Goal: Transaction & Acquisition: Purchase product/service

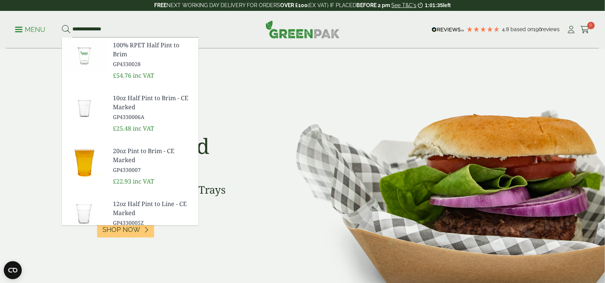
type input "**********"
click at [62, 25] on button at bounding box center [66, 30] width 8 height 10
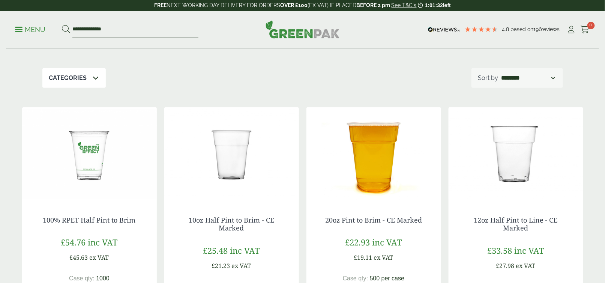
scroll to position [113, 0]
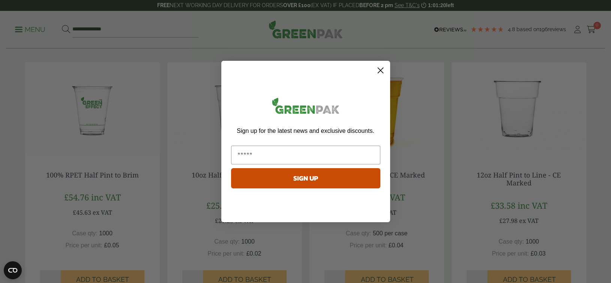
click at [382, 70] on circle "Close dialog" at bounding box center [380, 70] width 12 height 12
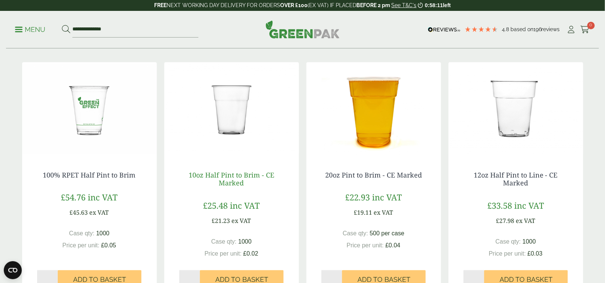
click at [227, 186] on link "10oz Half Pint to Brim - CE Marked" at bounding box center [232, 178] width 86 height 17
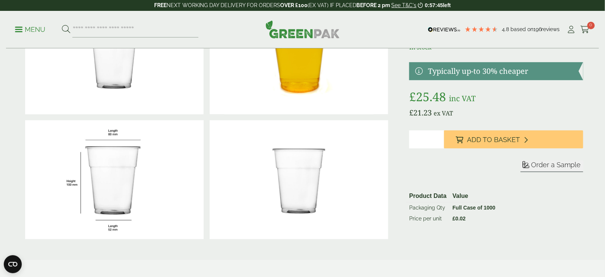
scroll to position [75, 0]
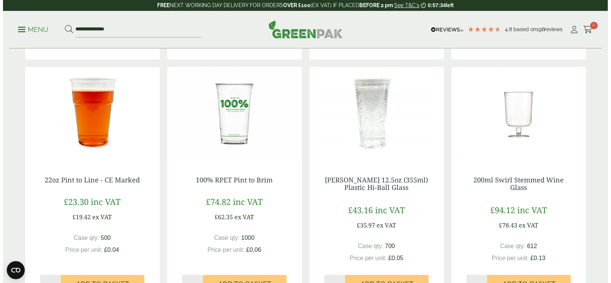
scroll to position [375, 0]
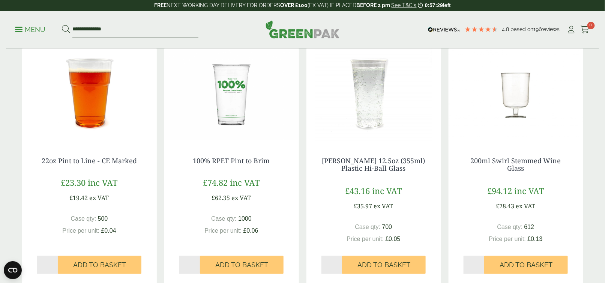
click at [23, 31] on p "Menu" at bounding box center [30, 29] width 30 height 9
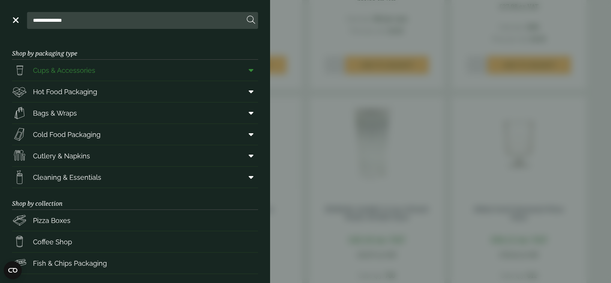
click at [249, 72] on icon at bounding box center [251, 70] width 5 height 8
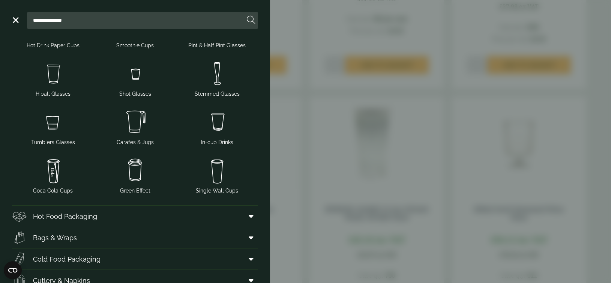
scroll to position [0, 0]
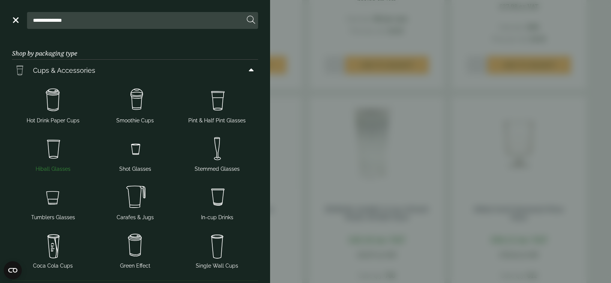
click at [44, 171] on span "Hiball Glasses" at bounding box center [53, 169] width 35 height 8
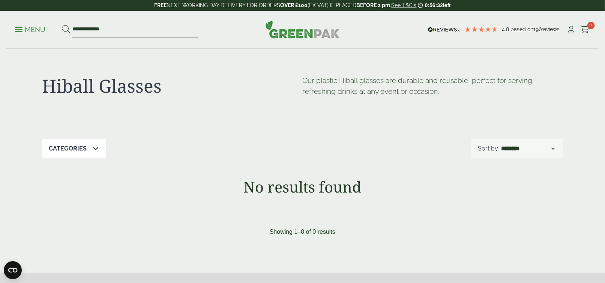
click at [24, 35] on ul "**********" at bounding box center [106, 30] width 183 height 16
click at [18, 31] on link "Menu" at bounding box center [30, 29] width 30 height 8
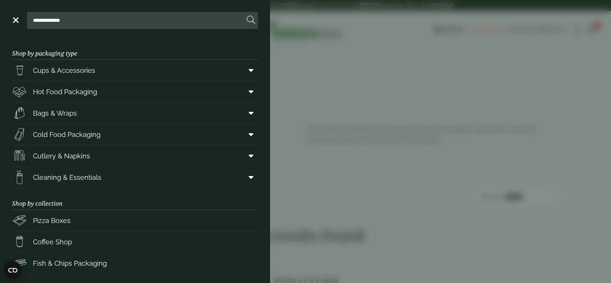
click at [309, 15] on aside "**********" at bounding box center [305, 141] width 611 height 283
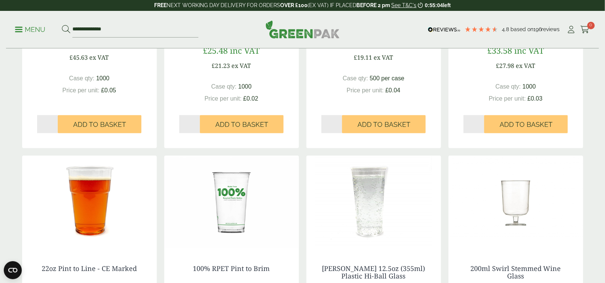
scroll to position [139, 0]
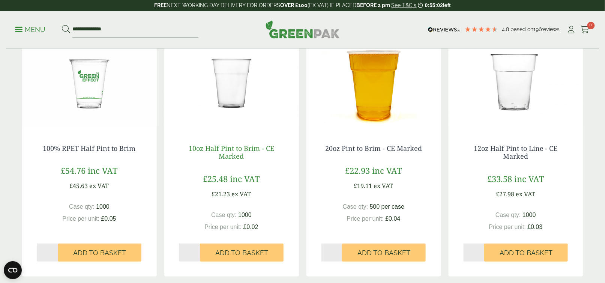
click at [229, 149] on link "10oz Half Pint to Brim - CE Marked" at bounding box center [232, 152] width 86 height 17
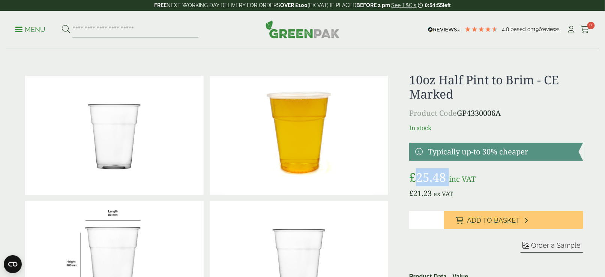
drag, startPoint x: 418, startPoint y: 182, endPoint x: 450, endPoint y: 175, distance: 32.5
click at [450, 175] on p "£ 25.48 inc VAT" at bounding box center [496, 177] width 174 height 18
click at [532, 105] on div "10oz Half Pint to Brim - CE Marked Product Code GP4330006A In stock Typically u…" at bounding box center [496, 198] width 174 height 250
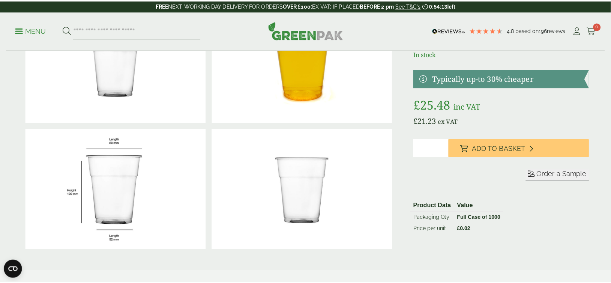
scroll to position [75, 0]
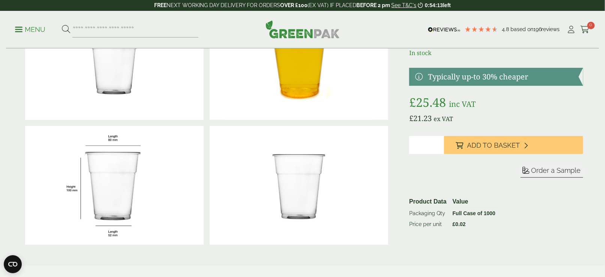
click at [471, 135] on div "10oz Half Pint to Brim - CE Marked Product Code GP4330006A In stock Typically u…" at bounding box center [496, 123] width 174 height 250
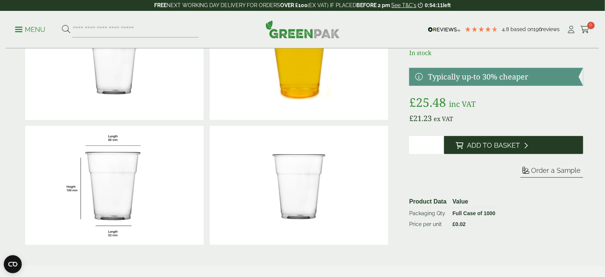
click at [475, 144] on span "Add to Basket" at bounding box center [493, 145] width 53 height 8
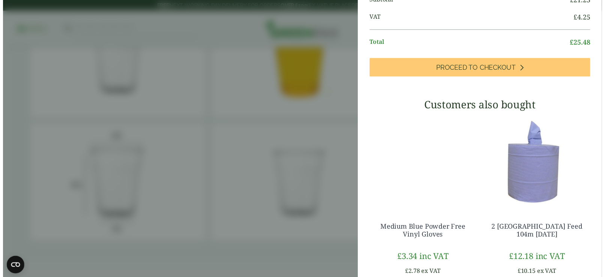
scroll to position [0, 0]
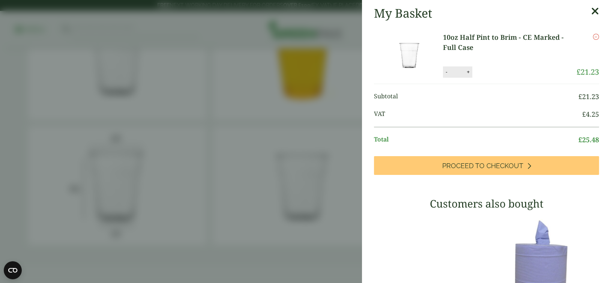
click at [591, 9] on icon at bounding box center [595, 11] width 8 height 11
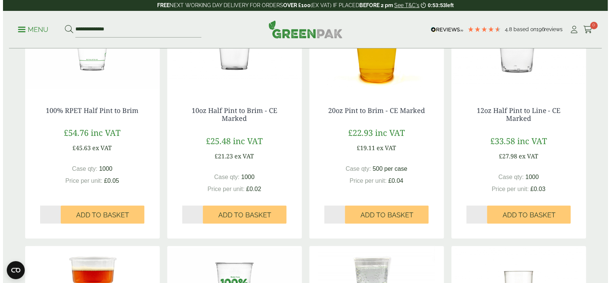
scroll to position [139, 0]
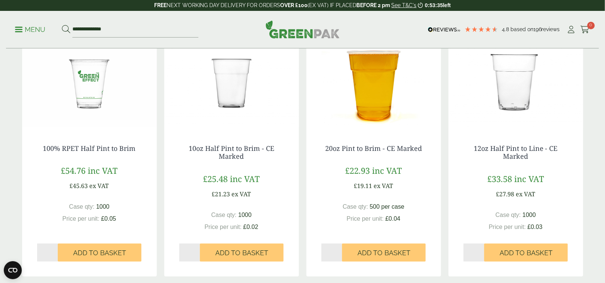
click at [580, 30] on ul "My Account Cart 0" at bounding box center [578, 29] width 23 height 11
click at [583, 30] on icon at bounding box center [585, 30] width 9 height 8
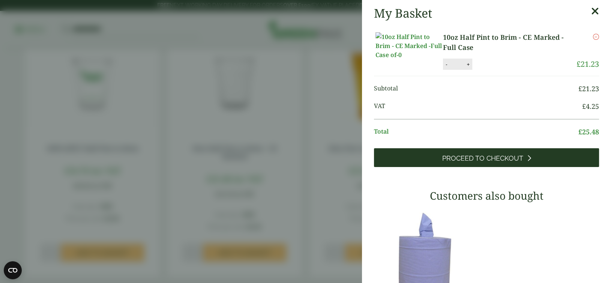
click at [442, 162] on span "Proceed to Checkout" at bounding box center [482, 158] width 81 height 8
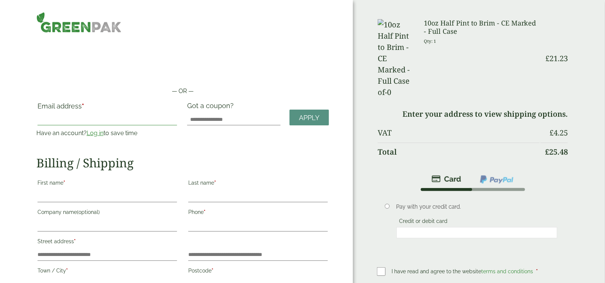
click at [78, 115] on input "Email address *" at bounding box center [108, 119] width 140 height 12
click at [96, 122] on input "Email address *" at bounding box center [108, 119] width 140 height 12
type input "**********"
click at [95, 200] on input "First name *" at bounding box center [108, 196] width 140 height 12
type input "*******"
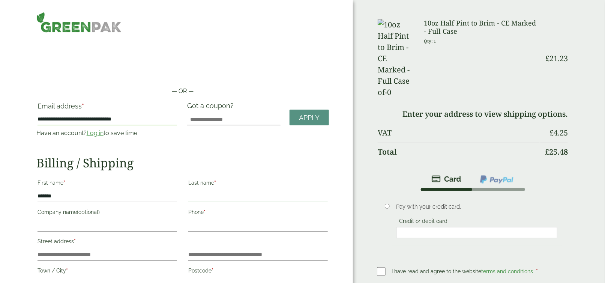
type input "**********"
type input "*********"
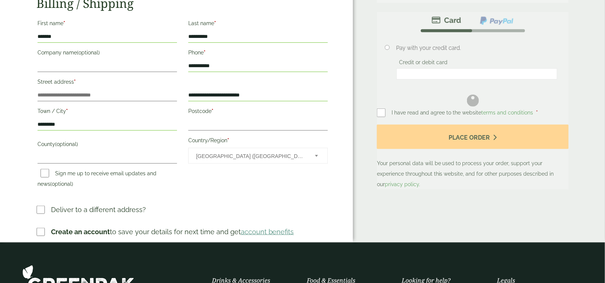
scroll to position [98, 0]
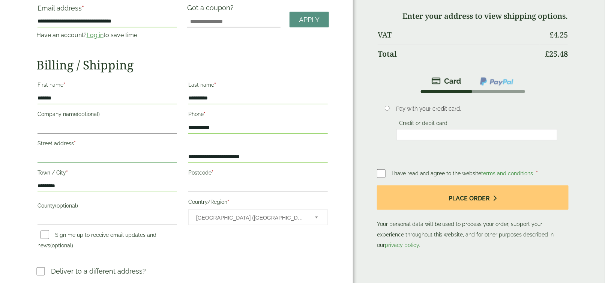
click at [77, 158] on input "Street address *" at bounding box center [108, 157] width 140 height 12
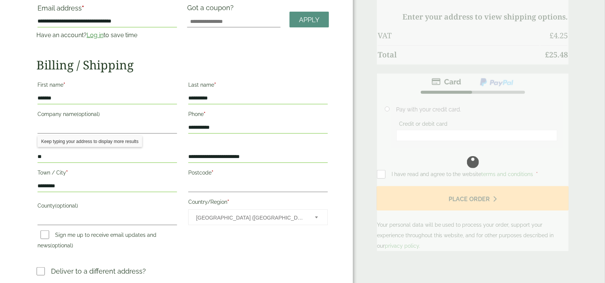
click at [301, 243] on div "**********" at bounding box center [183, 166] width 302 height 176
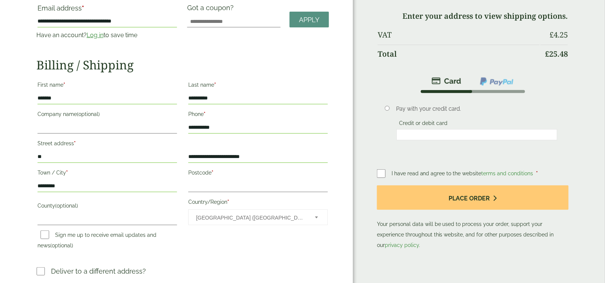
click at [104, 159] on input "**" at bounding box center [108, 157] width 140 height 12
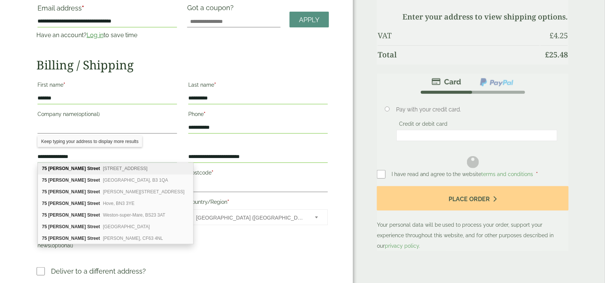
type input "**********"
click at [268, 237] on div "**********" at bounding box center [183, 166] width 302 height 176
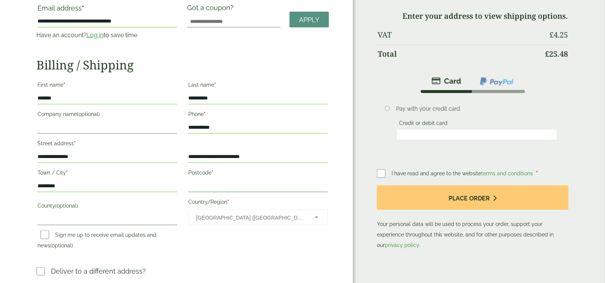
click at [229, 181] on input "Postcode *" at bounding box center [258, 186] width 140 height 12
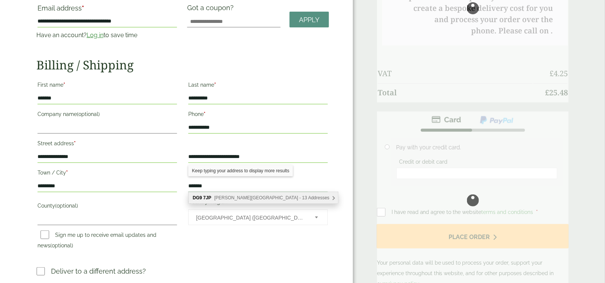
type input "*******"
click at [230, 198] on span "George Street, Stranraer - 13 Addresses" at bounding box center [271, 197] width 115 height 5
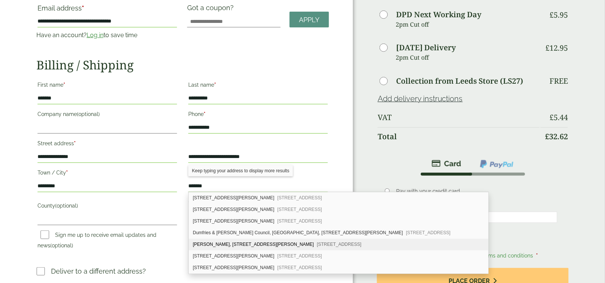
click at [166, 259] on div "**********" at bounding box center [182, 152] width 293 height 296
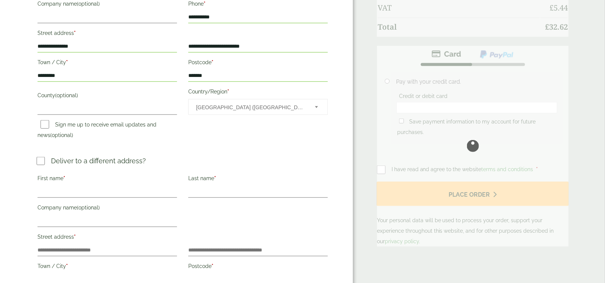
scroll to position [210, 0]
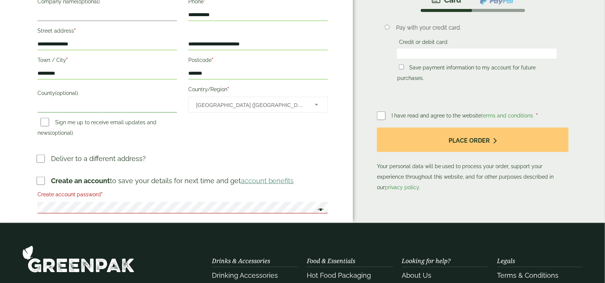
type input "**********"
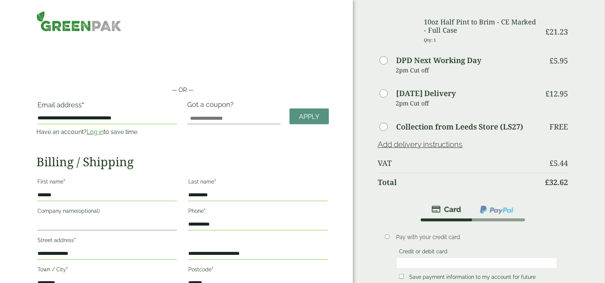
scroll to position [0, 0]
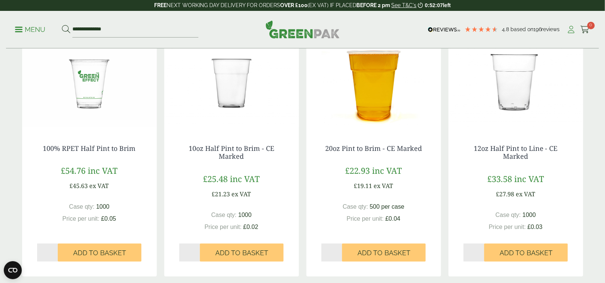
click at [575, 29] on icon at bounding box center [571, 30] width 9 height 8
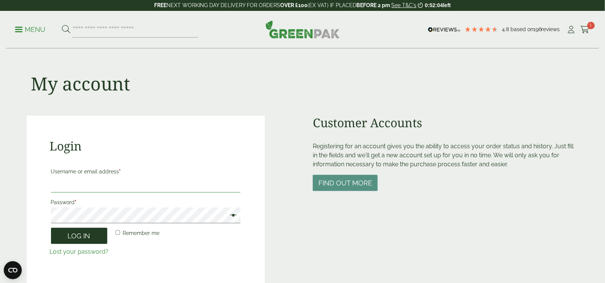
type input "**********"
click at [83, 242] on button "Log in" at bounding box center [79, 236] width 56 height 16
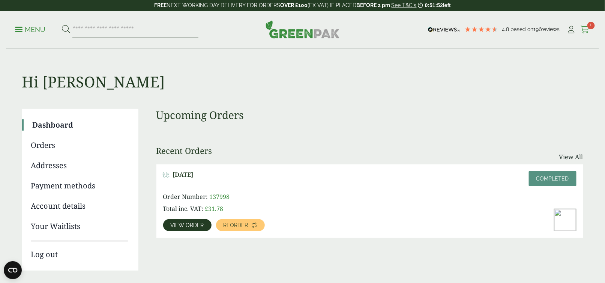
click at [589, 29] on icon at bounding box center [585, 30] width 9 height 8
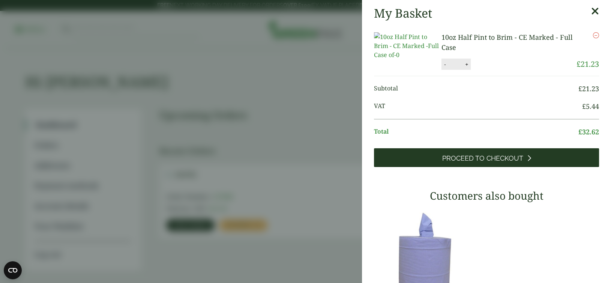
click at [474, 167] on link "Proceed to Checkout" at bounding box center [486, 157] width 225 height 19
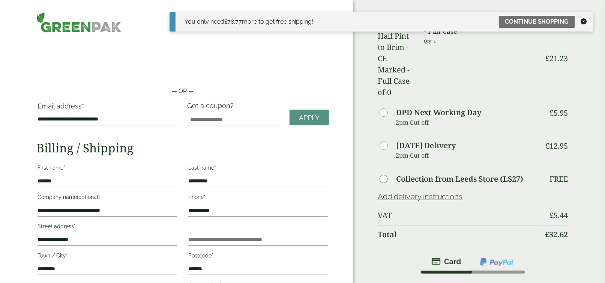
click at [585, 22] on icon at bounding box center [584, 21] width 6 height 6
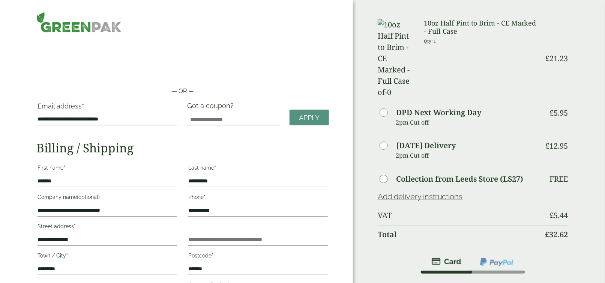
click at [69, 30] on img at bounding box center [78, 22] width 85 height 21
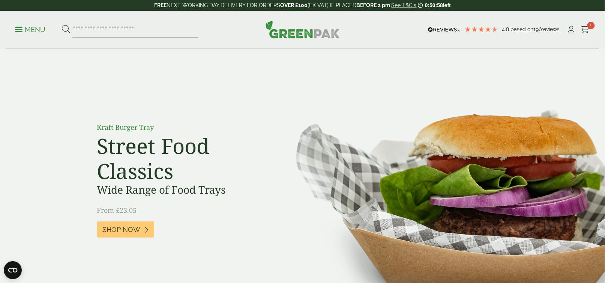
click at [29, 30] on p "Menu" at bounding box center [30, 29] width 30 height 9
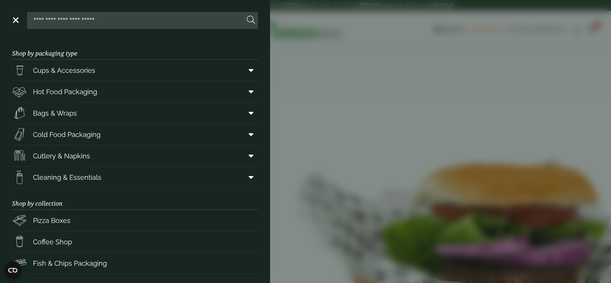
click at [406, 79] on aside "Close Shop by packaging type Cups & Accessories Hot Drink Paper Cups Smoothie C…" at bounding box center [305, 141] width 611 height 283
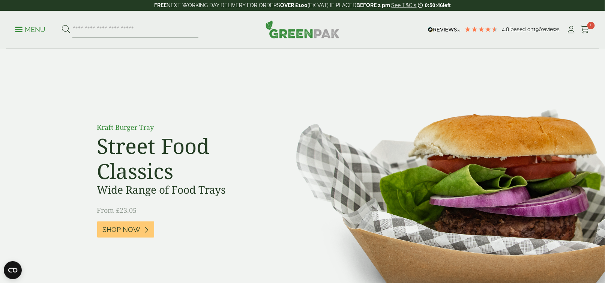
click at [39, 24] on ul "Menu" at bounding box center [106, 30] width 183 height 16
click at [35, 28] on p "Menu" at bounding box center [30, 29] width 30 height 9
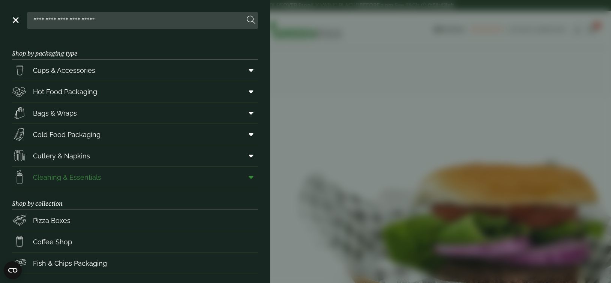
click at [194, 174] on link "Cleaning & Essentials" at bounding box center [135, 177] width 246 height 21
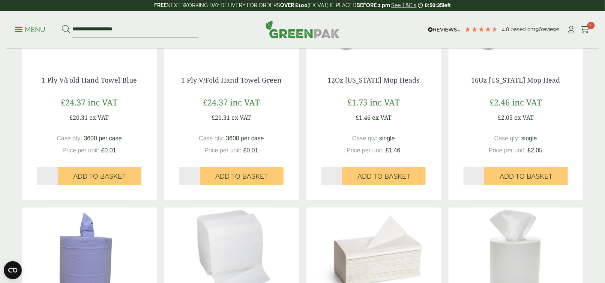
scroll to position [188, 0]
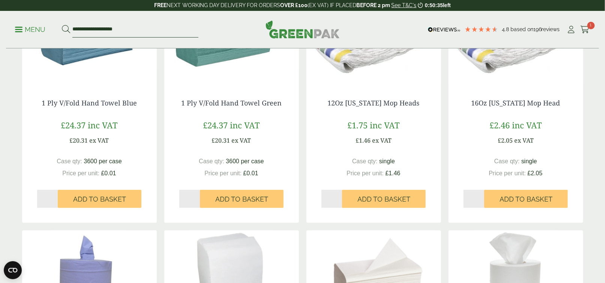
click at [112, 24] on input "**********" at bounding box center [135, 30] width 126 height 16
click at [150, 29] on input "**********" at bounding box center [135, 30] width 126 height 16
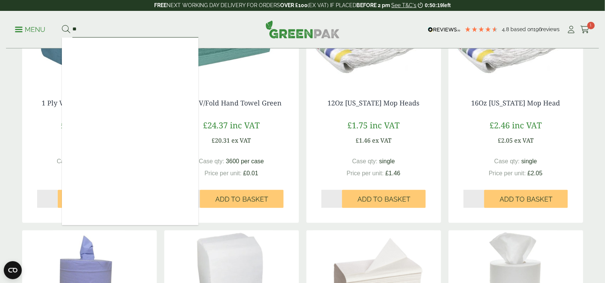
type input "*"
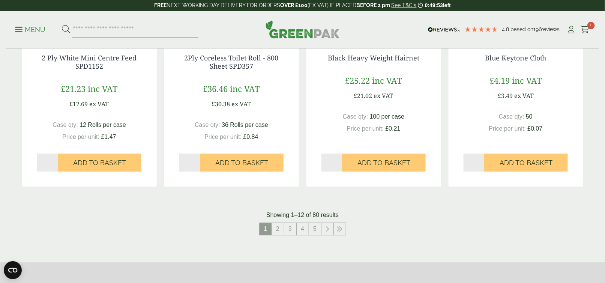
scroll to position [750, 0]
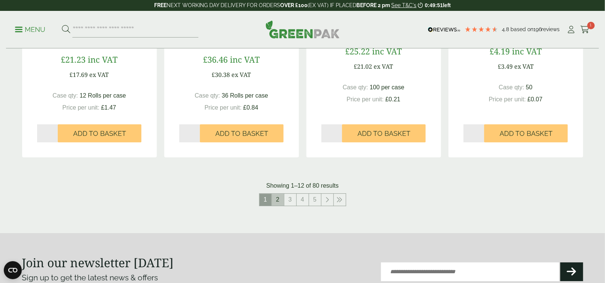
click at [280, 200] on link "2" at bounding box center [278, 200] width 12 height 12
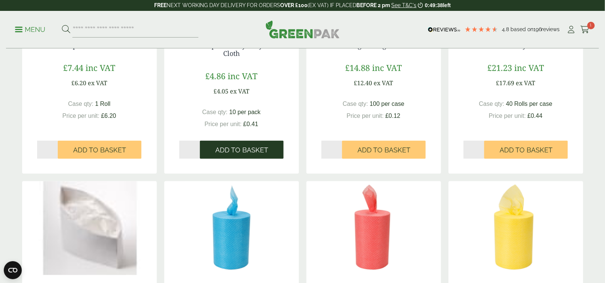
scroll to position [263, 0]
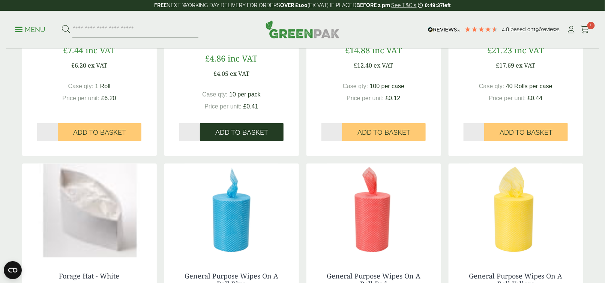
click at [243, 136] on button "Add to Basket" at bounding box center [242, 132] width 84 height 18
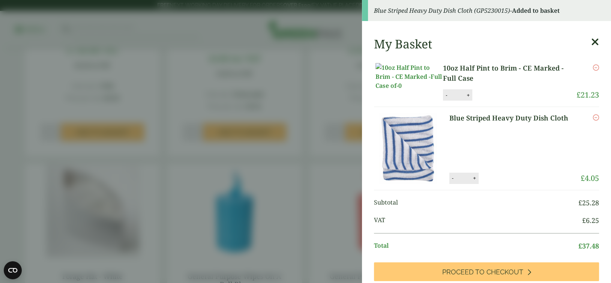
click at [591, 42] on icon at bounding box center [595, 42] width 8 height 11
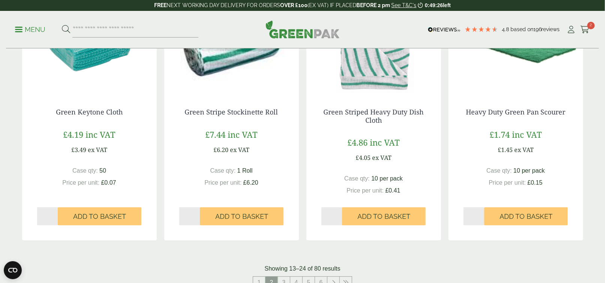
scroll to position [863, 0]
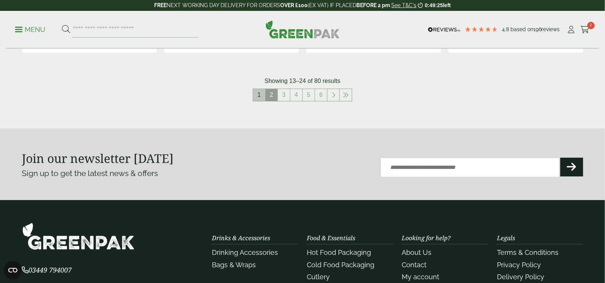
click at [257, 94] on link "1" at bounding box center [259, 95] width 12 height 12
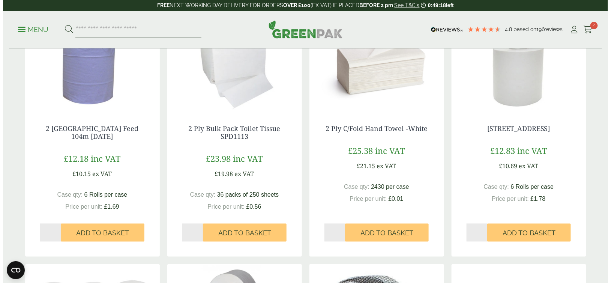
scroll to position [450, 0]
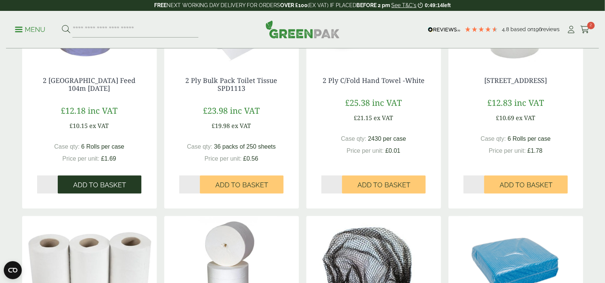
click at [108, 182] on span "Add to Basket" at bounding box center [99, 185] width 53 height 8
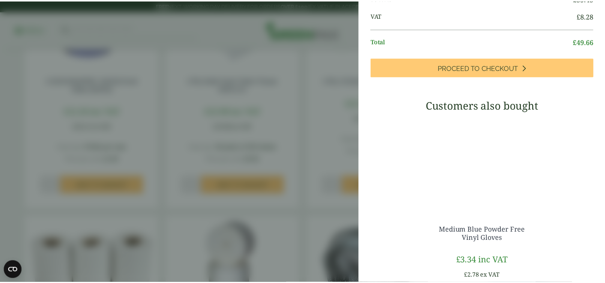
scroll to position [194, 0]
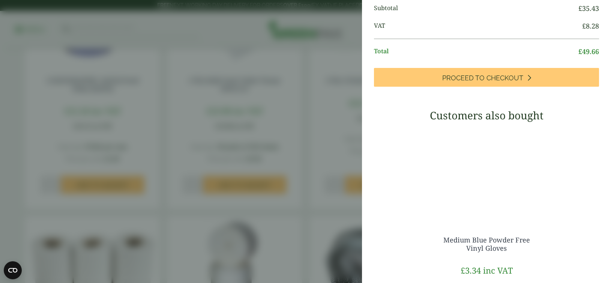
click at [273, 54] on aside "My Basket 10oz Half Pint to Brim - CE Marked - Full Case 10oz Half Pint to Brim…" at bounding box center [305, 141] width 611 height 283
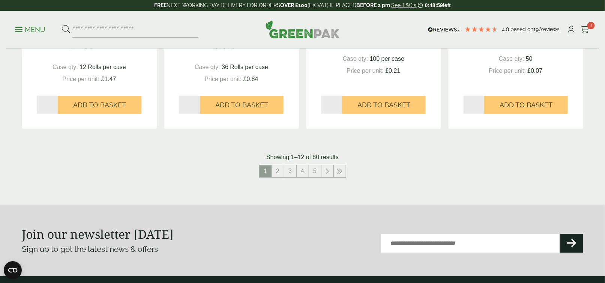
scroll to position [863, 0]
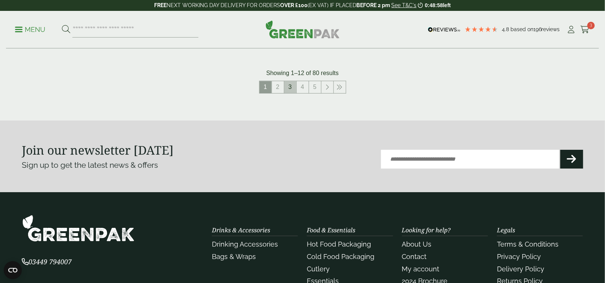
click at [285, 84] on link "3" at bounding box center [290, 87] width 12 height 12
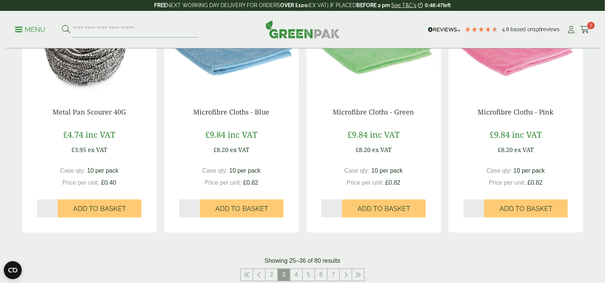
scroll to position [863, 0]
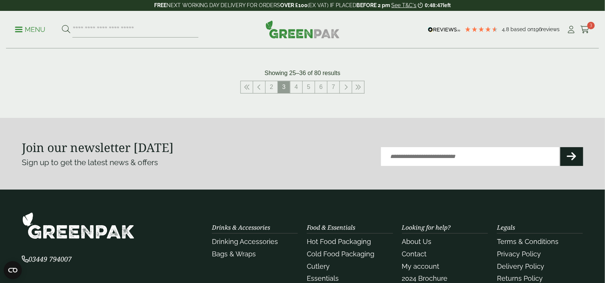
drag, startPoint x: 302, startPoint y: 79, endPoint x: 297, endPoint y: 84, distance: 7.7
click at [291, 88] on link "4" at bounding box center [296, 87] width 12 height 12
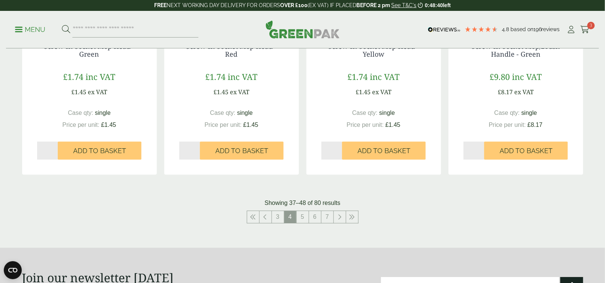
scroll to position [750, 0]
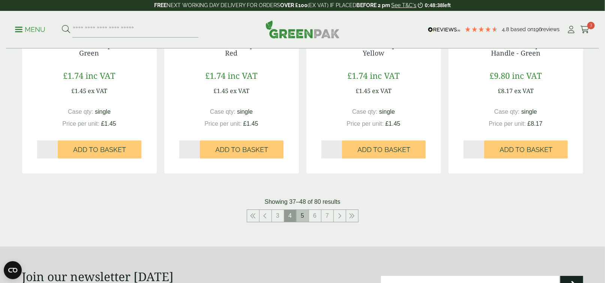
click at [303, 212] on link "5" at bounding box center [303, 216] width 12 height 12
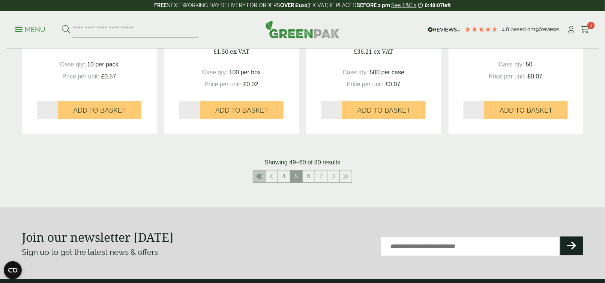
scroll to position [788, 0]
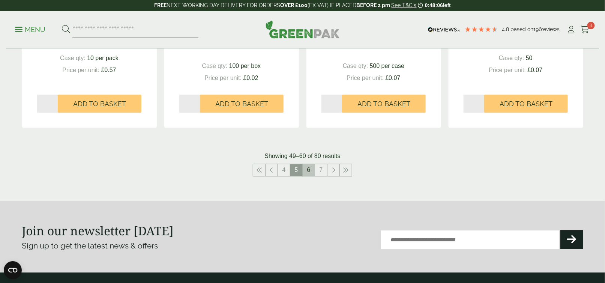
click at [309, 171] on link "6" at bounding box center [309, 170] width 12 height 12
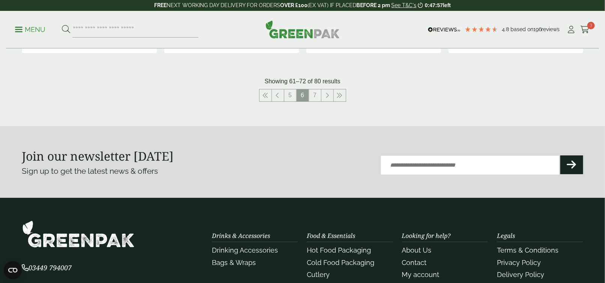
scroll to position [863, 0]
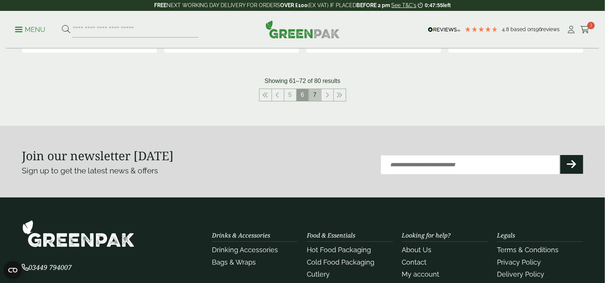
click at [313, 92] on link "7" at bounding box center [315, 95] width 12 height 12
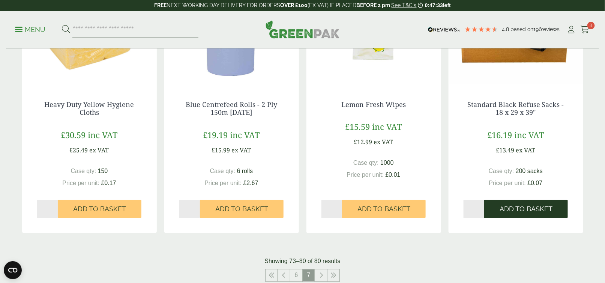
scroll to position [413, 0]
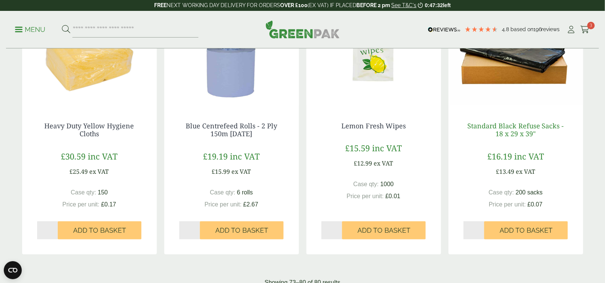
click at [520, 125] on link "Standard Black Refuse Sacks - 18 x 29 x 39"" at bounding box center [515, 130] width 97 height 17
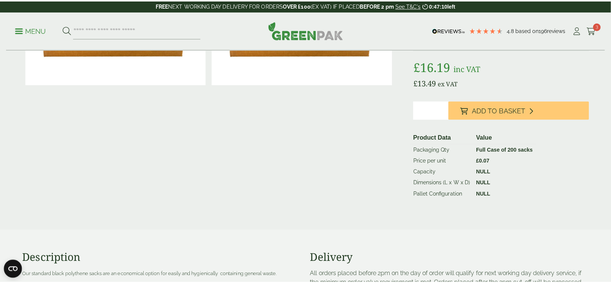
scroll to position [113, 0]
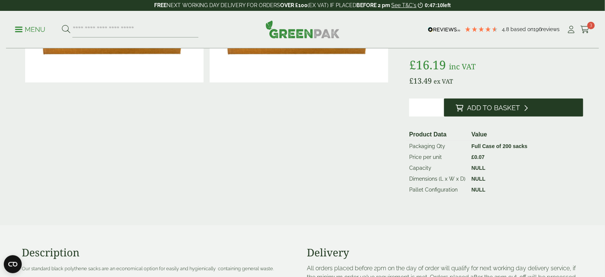
click at [496, 109] on span "Add to Basket" at bounding box center [493, 108] width 53 height 8
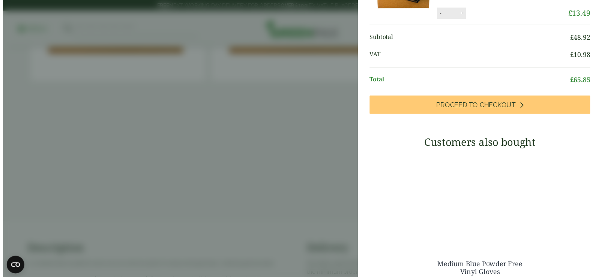
scroll to position [269, 0]
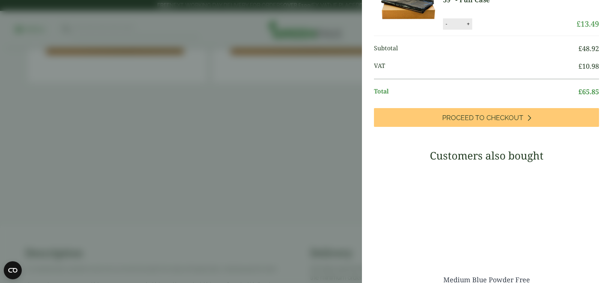
click at [209, 120] on aside "My Basket 10oz Half Pint to Brim - CE Marked - Full Case 10oz Half Pint to Brim…" at bounding box center [305, 141] width 611 height 283
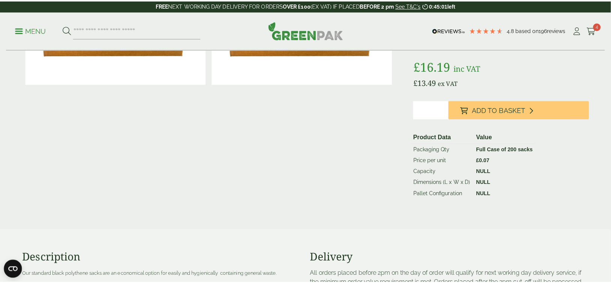
scroll to position [0, 0]
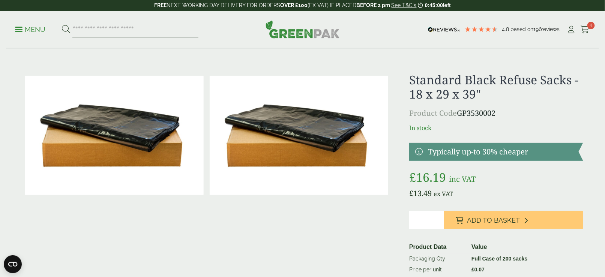
click at [36, 29] on p "Menu" at bounding box center [30, 29] width 30 height 9
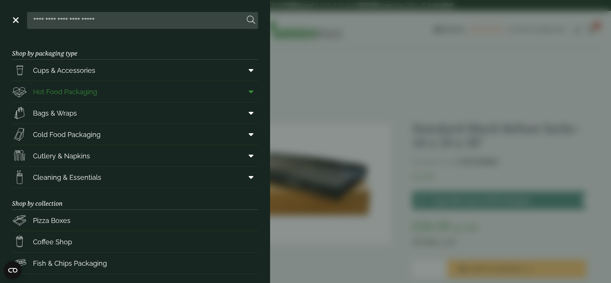
click at [71, 90] on span "Hot Food Packaging" at bounding box center [65, 92] width 64 height 10
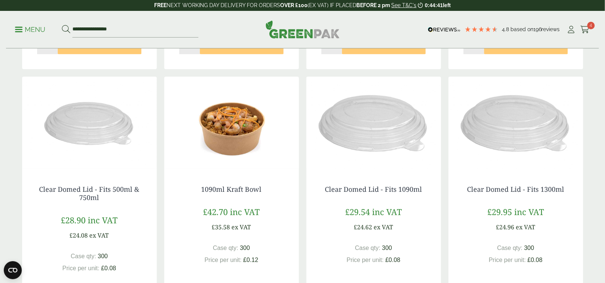
scroll to position [900, 0]
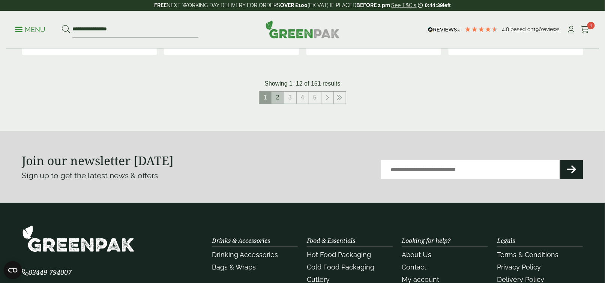
click at [274, 96] on link "2" at bounding box center [278, 98] width 12 height 12
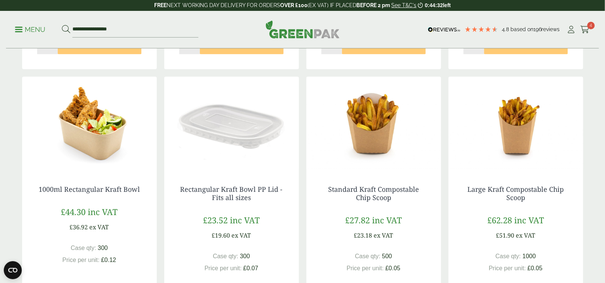
scroll to position [825, 0]
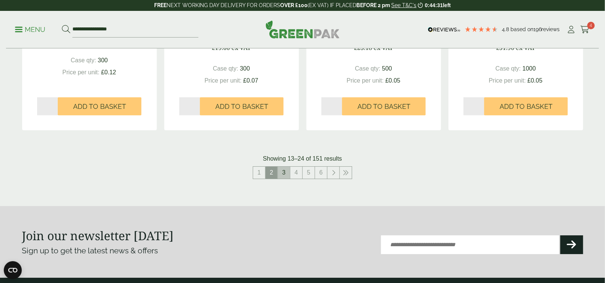
click at [286, 174] on link "3" at bounding box center [284, 173] width 12 height 12
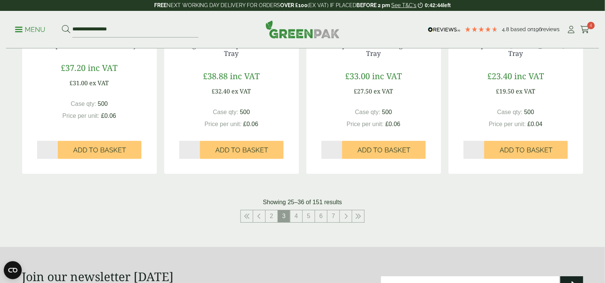
scroll to position [788, 0]
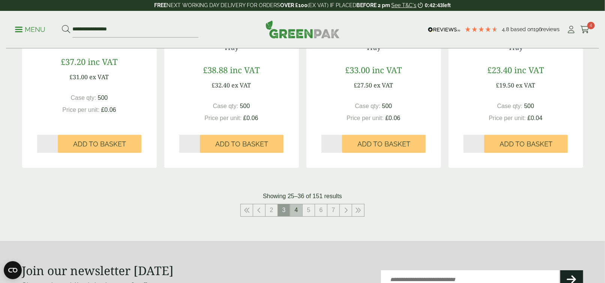
click at [299, 206] on link "4" at bounding box center [296, 210] width 12 height 12
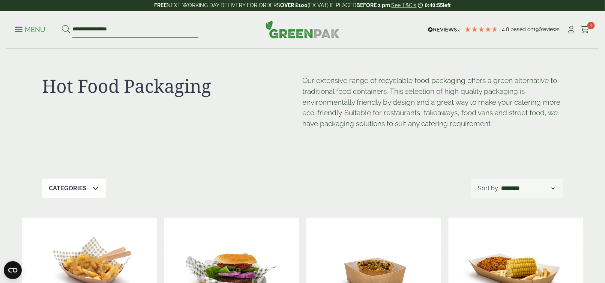
click at [107, 26] on input "**********" at bounding box center [135, 30] width 126 height 16
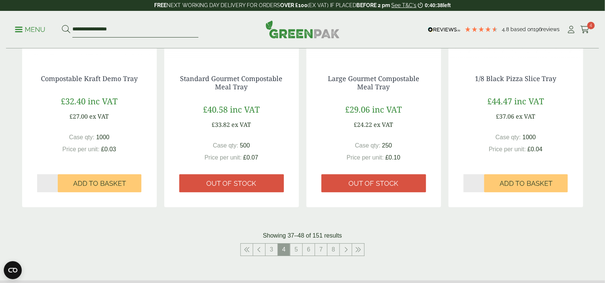
scroll to position [750, 0]
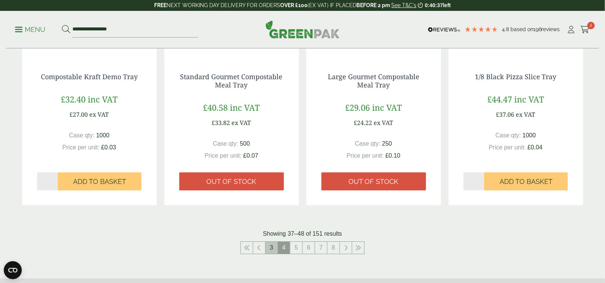
click at [275, 248] on link "3" at bounding box center [272, 248] width 12 height 12
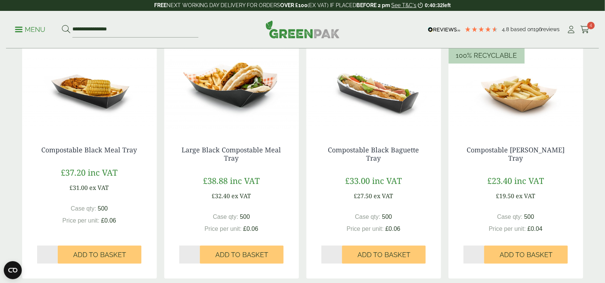
scroll to position [638, 0]
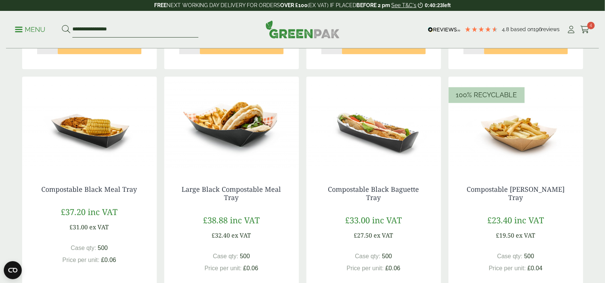
click at [127, 35] on input "**********" at bounding box center [135, 30] width 126 height 16
click at [128, 34] on input "**********" at bounding box center [135, 30] width 126 height 16
type input "*******"
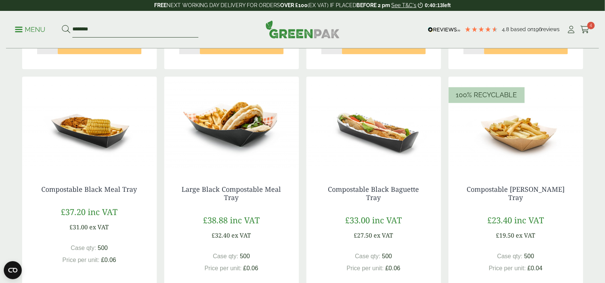
click at [62, 25] on button at bounding box center [66, 30] width 8 height 10
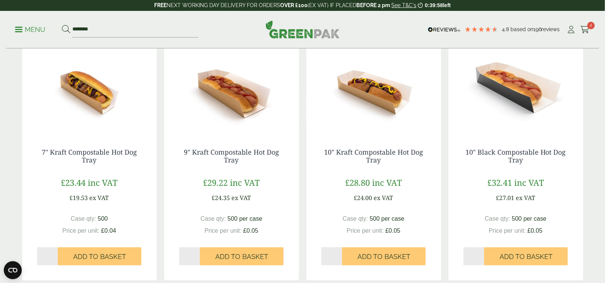
scroll to position [263, 0]
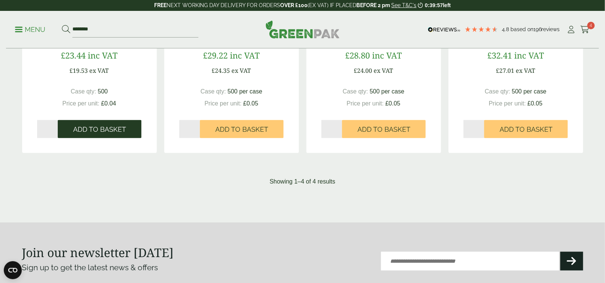
click at [87, 136] on button "Add to Basket" at bounding box center [100, 129] width 84 height 18
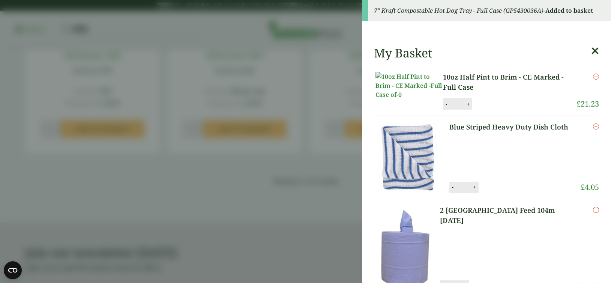
click at [146, 181] on aside "7" Kraft Compostable Hot Dog Tray - Full Case (GP5430036A) - Added to basket My…" at bounding box center [305, 141] width 611 height 283
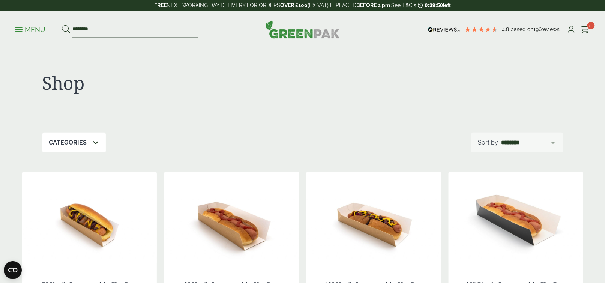
scroll to position [0, 0]
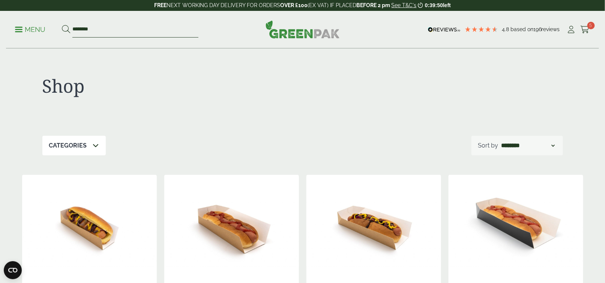
click at [116, 25] on input "*******" at bounding box center [135, 30] width 126 height 16
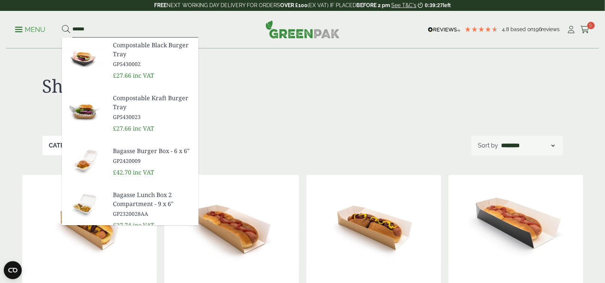
click at [122, 24] on input "******" at bounding box center [135, 30] width 126 height 16
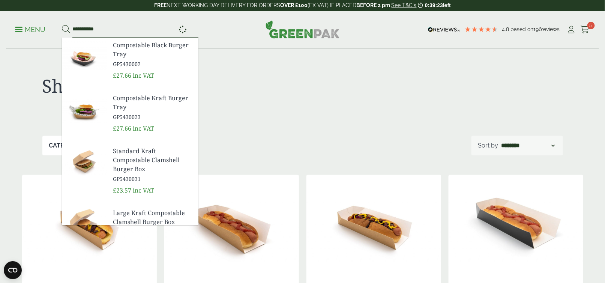
type input "**********"
click at [62, 25] on button at bounding box center [66, 30] width 8 height 10
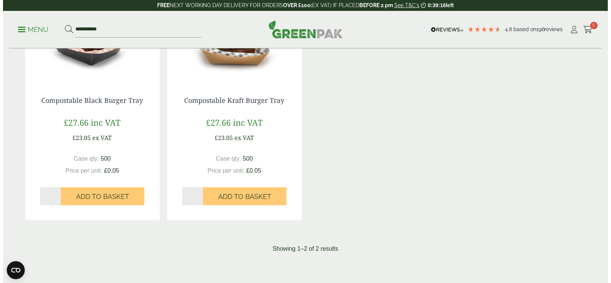
scroll to position [188, 0]
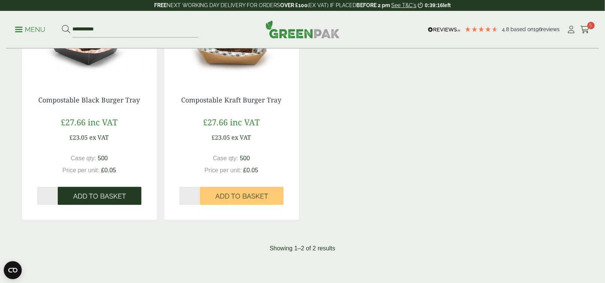
click at [73, 192] on button "Add to Basket" at bounding box center [100, 196] width 84 height 18
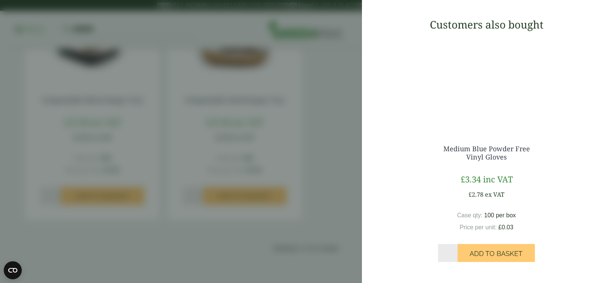
scroll to position [450, 0]
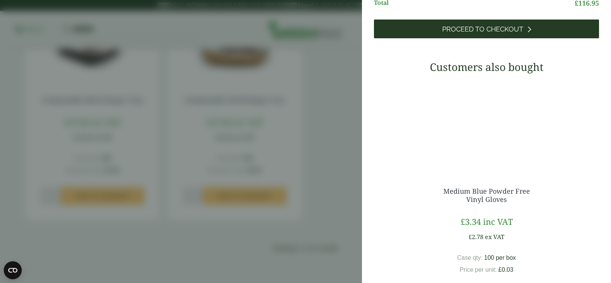
click at [474, 38] on link "Proceed to Checkout" at bounding box center [486, 29] width 225 height 19
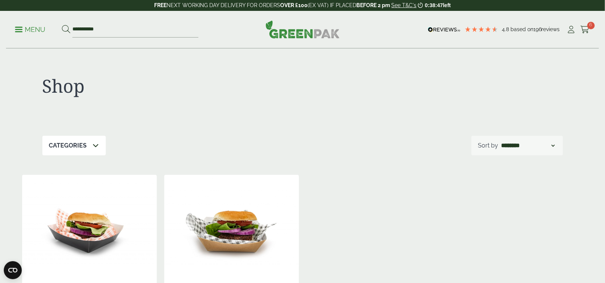
click at [12, 32] on div "**********" at bounding box center [302, 30] width 593 height 38
click at [17, 31] on link "Menu" at bounding box center [30, 29] width 30 height 8
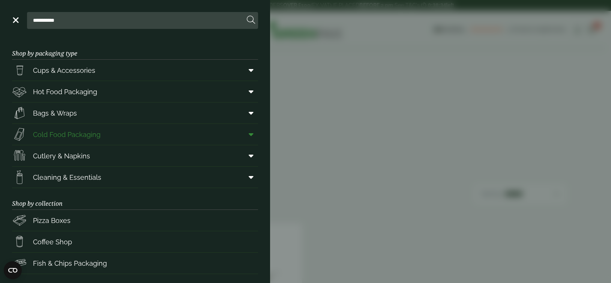
click at [234, 135] on link "Cold Food Packaging" at bounding box center [135, 134] width 246 height 21
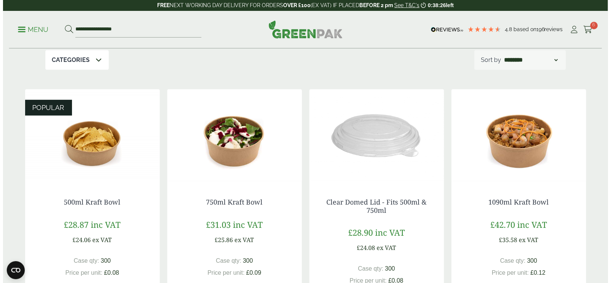
scroll to position [75, 0]
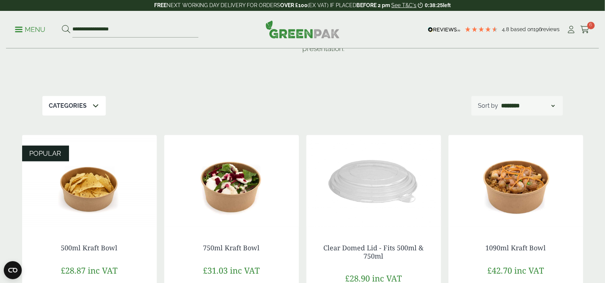
click at [30, 32] on p "Menu" at bounding box center [30, 29] width 30 height 9
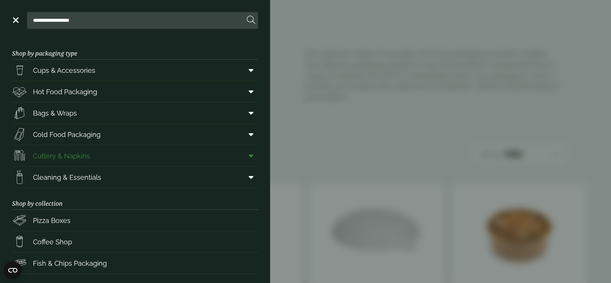
click at [77, 152] on span "Cutlery & Napkins" at bounding box center [61, 156] width 57 height 10
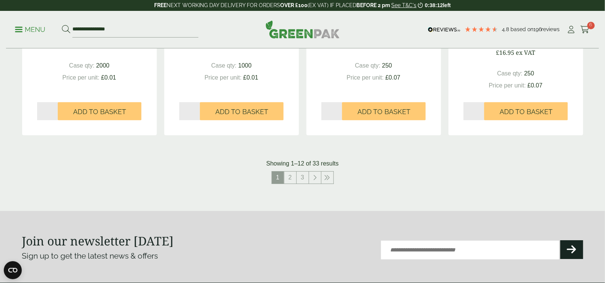
scroll to position [863, 0]
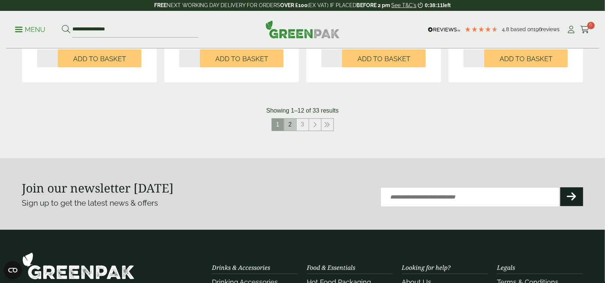
click at [288, 123] on link "2" at bounding box center [290, 125] width 12 height 12
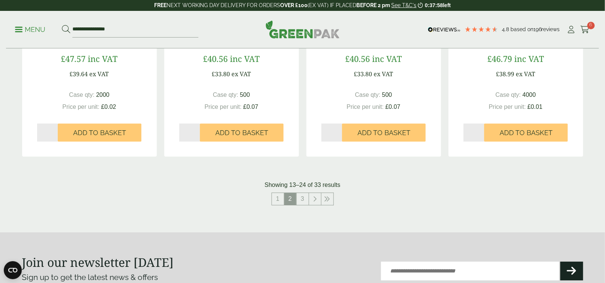
scroll to position [788, 0]
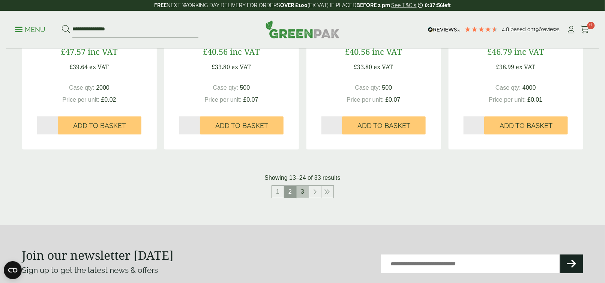
click at [301, 194] on link "3" at bounding box center [303, 192] width 12 height 12
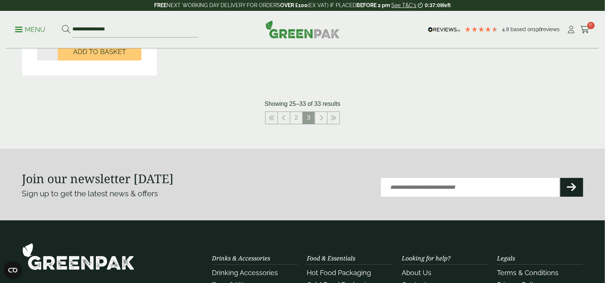
scroll to position [863, 0]
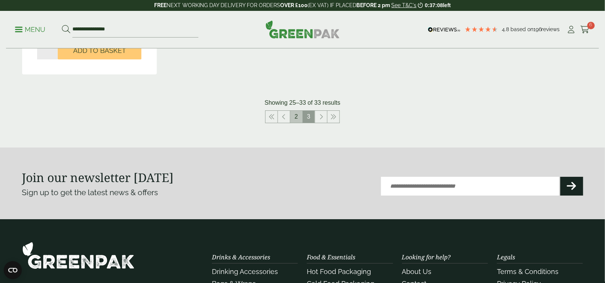
click at [291, 122] on link "2" at bounding box center [296, 117] width 12 height 12
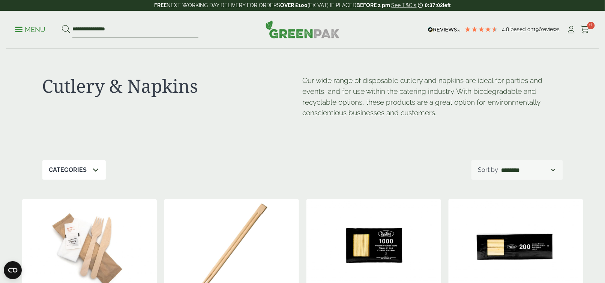
click at [30, 34] on ul "**********" at bounding box center [106, 30] width 183 height 16
click at [32, 28] on p "Menu" at bounding box center [30, 29] width 30 height 9
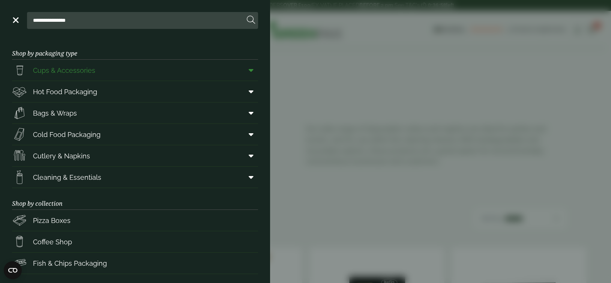
click at [73, 68] on span "Cups & Accessories" at bounding box center [64, 70] width 62 height 10
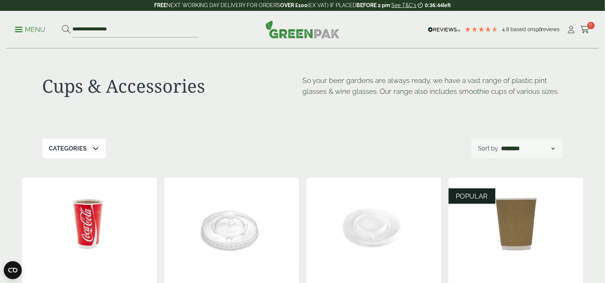
click at [39, 30] on p "Menu" at bounding box center [30, 29] width 30 height 9
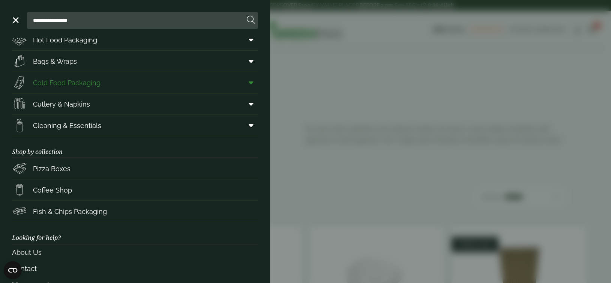
scroll to position [89, 0]
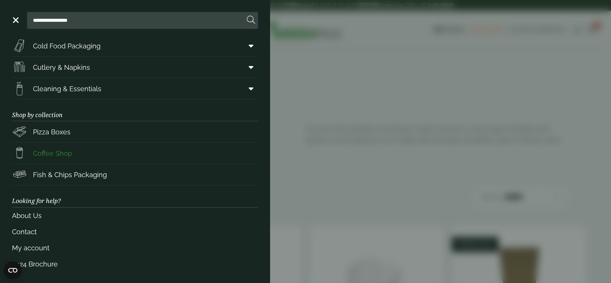
click at [59, 150] on span "Coffee Shop" at bounding box center [52, 153] width 39 height 10
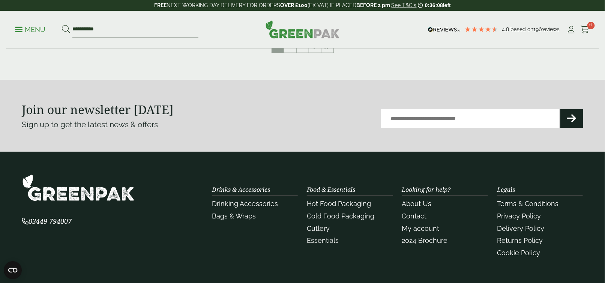
scroll to position [745, 0]
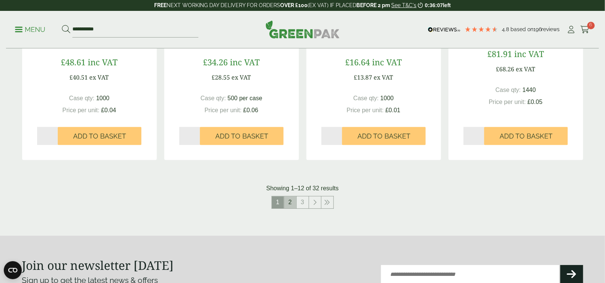
click at [294, 201] on link "2" at bounding box center [290, 202] width 12 height 12
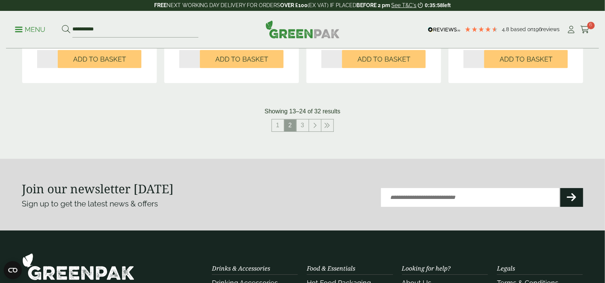
scroll to position [825, 0]
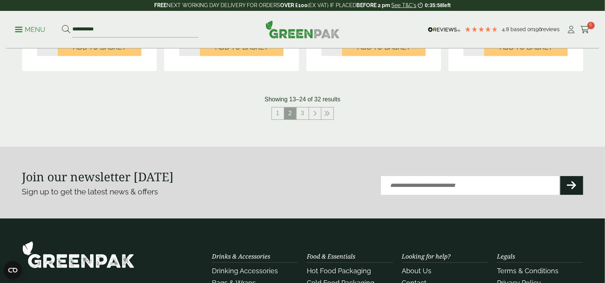
click at [303, 121] on nav "1 2 3" at bounding box center [302, 114] width 561 height 15
click at [301, 119] on link "3" at bounding box center [303, 113] width 12 height 12
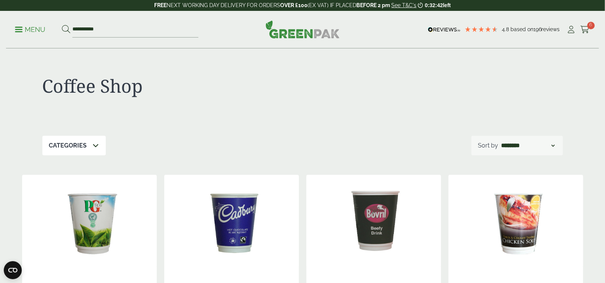
click at [35, 30] on p "Menu" at bounding box center [30, 29] width 30 height 9
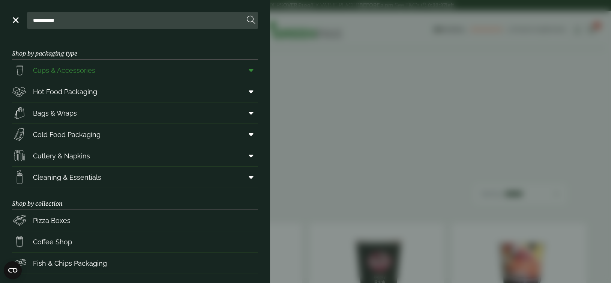
click at [214, 73] on link "Cups & Accessories" at bounding box center [135, 70] width 246 height 21
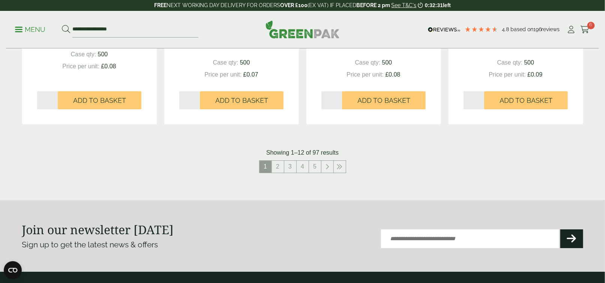
scroll to position [788, 0]
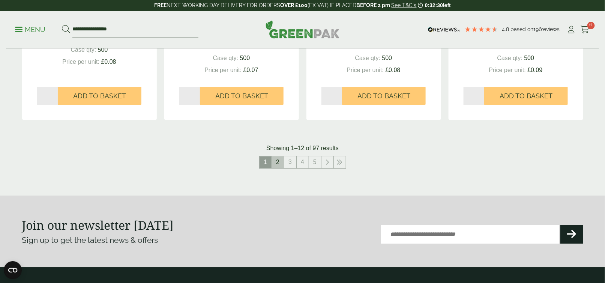
click at [282, 164] on link "2" at bounding box center [278, 162] width 12 height 12
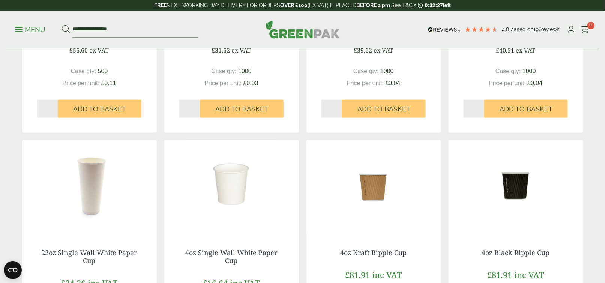
scroll to position [263, 0]
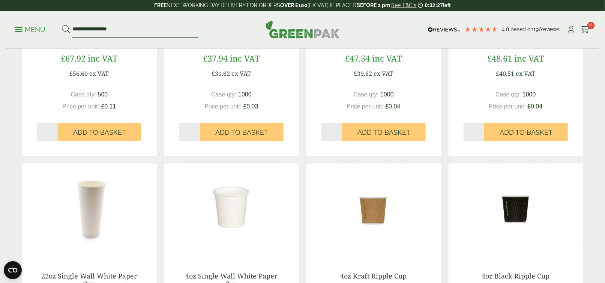
click at [125, 34] on input "**********" at bounding box center [135, 30] width 126 height 16
type input "********"
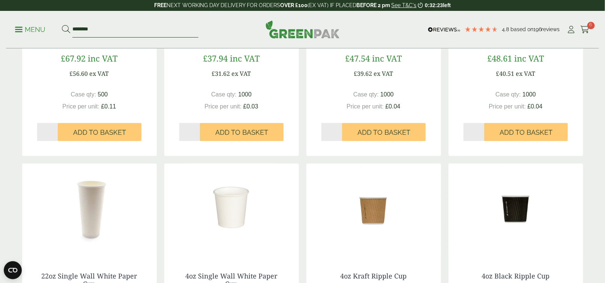
click at [62, 25] on button at bounding box center [66, 30] width 8 height 10
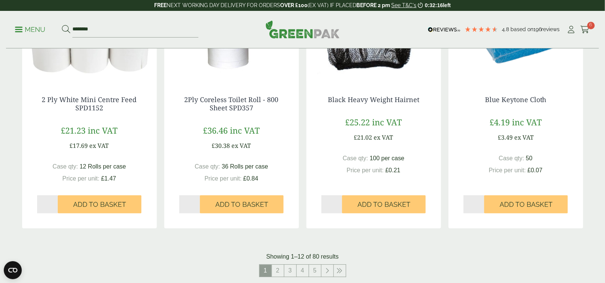
scroll to position [713, 0]
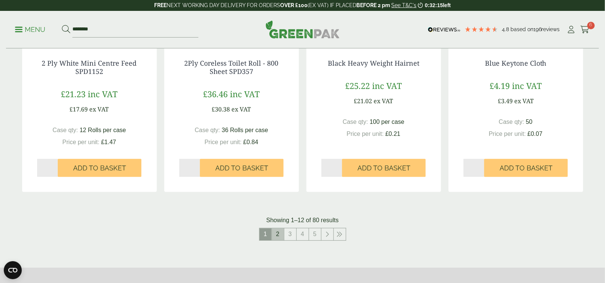
click at [281, 228] on link "2" at bounding box center [278, 234] width 12 height 12
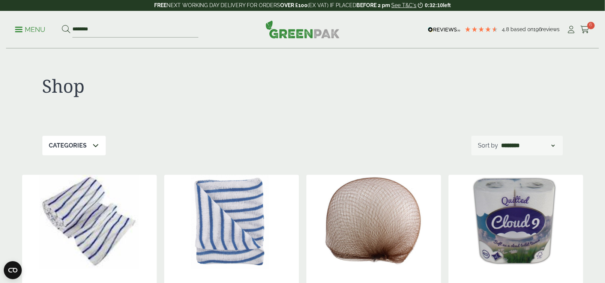
click at [519, 140] on div "**********" at bounding box center [517, 146] width 92 height 20
click at [521, 142] on select "**********" at bounding box center [528, 145] width 56 height 9
select select "*********"
click at [500, 141] on select "**********" at bounding box center [528, 145] width 56 height 9
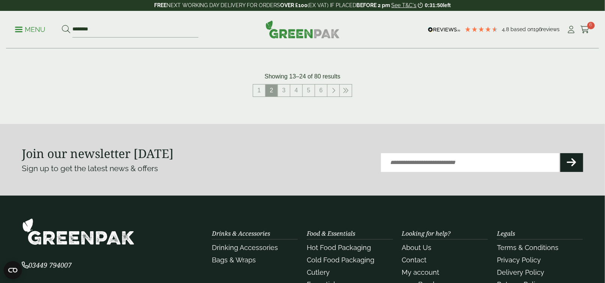
scroll to position [788, 0]
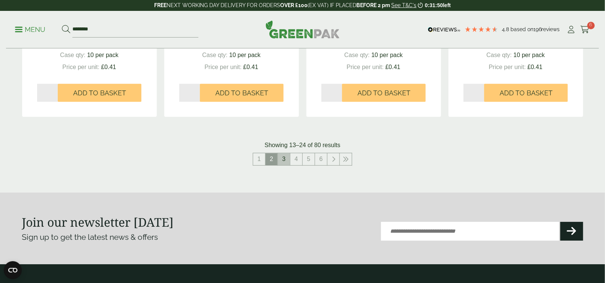
click at [283, 159] on link "3" at bounding box center [284, 159] width 12 height 12
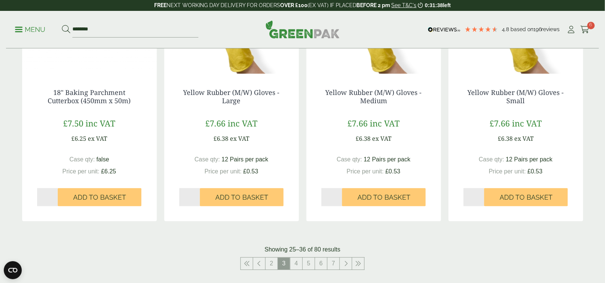
scroll to position [713, 0]
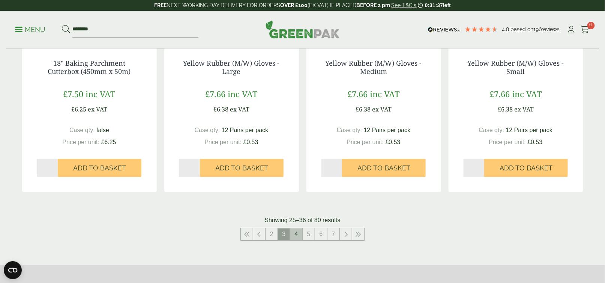
click at [291, 235] on link "4" at bounding box center [296, 234] width 12 height 12
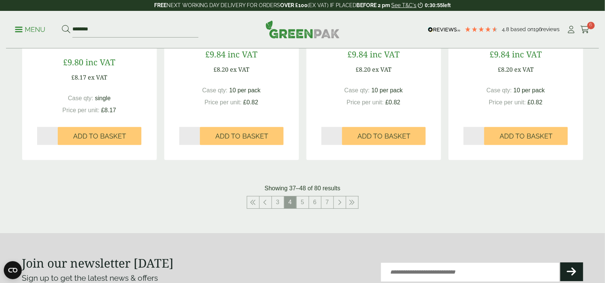
scroll to position [750, 0]
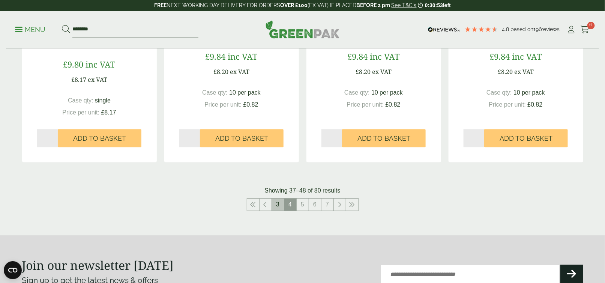
click at [277, 202] on link "3" at bounding box center [278, 204] width 12 height 12
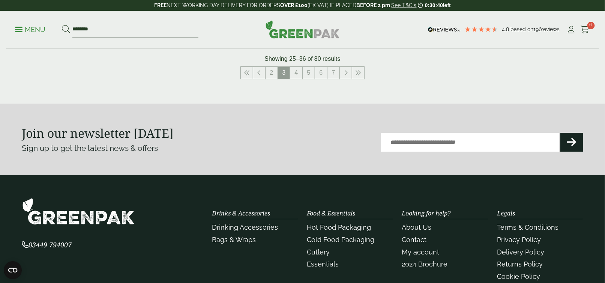
scroll to position [713, 0]
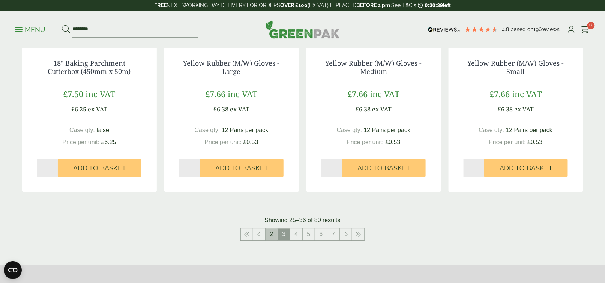
click at [276, 238] on link "2" at bounding box center [272, 234] width 12 height 12
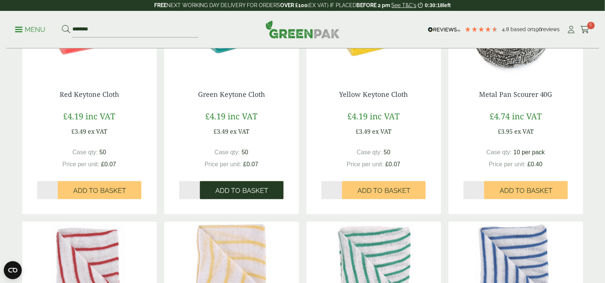
scroll to position [450, 0]
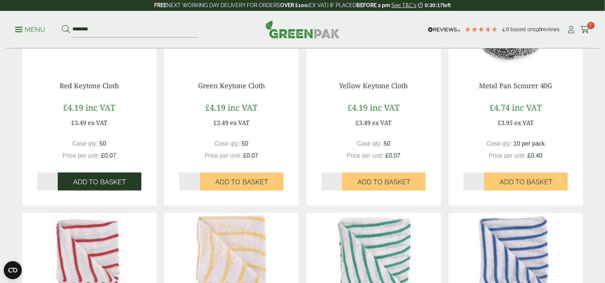
click at [73, 184] on button "Add to Basket" at bounding box center [100, 182] width 84 height 18
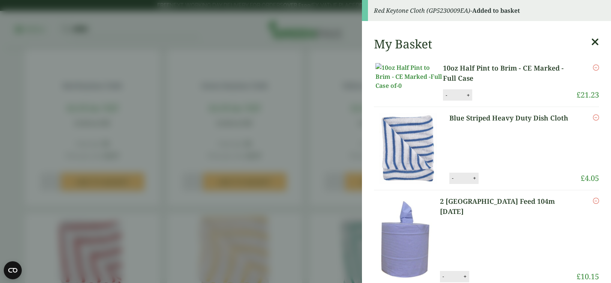
click at [591, 42] on icon at bounding box center [595, 42] width 8 height 11
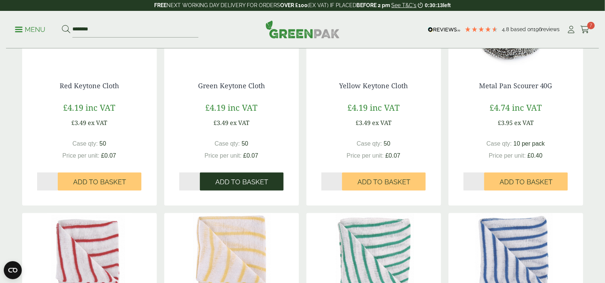
click at [232, 184] on span "Add to Basket" at bounding box center [241, 182] width 53 height 8
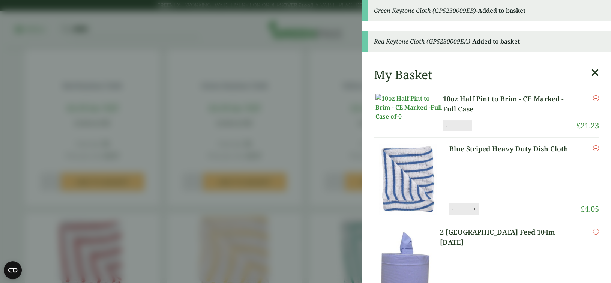
click at [591, 73] on icon at bounding box center [595, 73] width 8 height 11
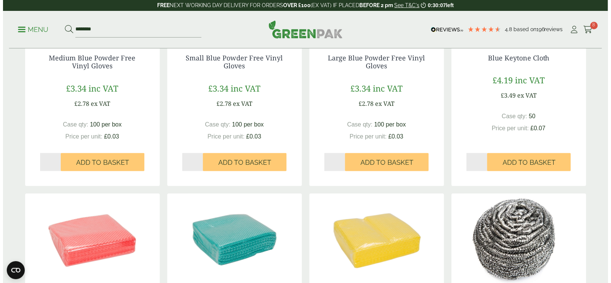
scroll to position [225, 0]
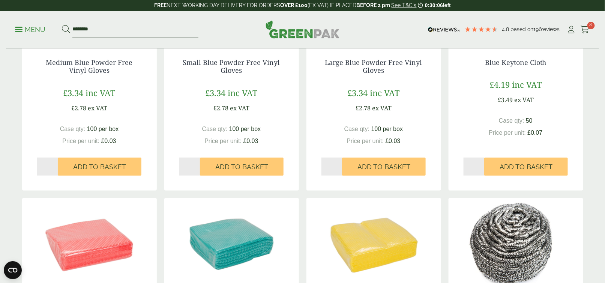
click at [594, 32] on div "Menu ******** 4.8 Based on 196 reviews 8" at bounding box center [302, 30] width 593 height 38
click at [581, 23] on div "Menu ******** 4.8 Based on 196 reviews 8" at bounding box center [302, 30] width 593 height 38
click at [584, 26] on icon at bounding box center [585, 30] width 9 height 8
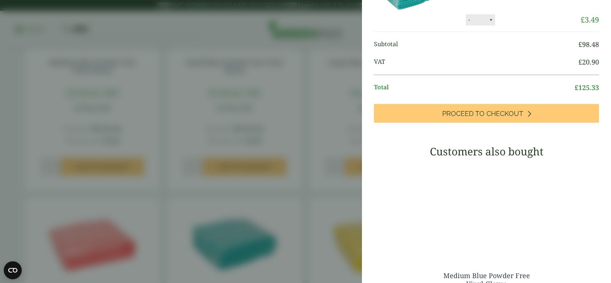
scroll to position [563, 0]
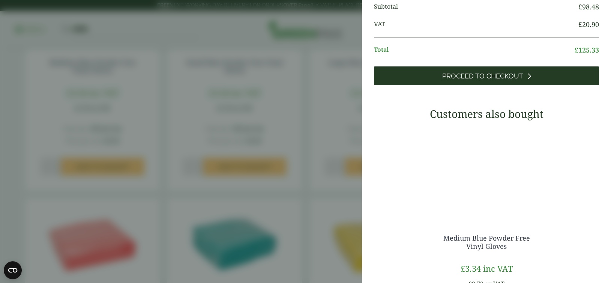
click at [482, 80] on span "Proceed to Checkout" at bounding box center [482, 76] width 81 height 8
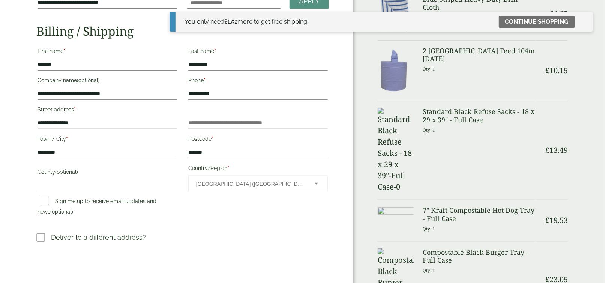
scroll to position [113, 0]
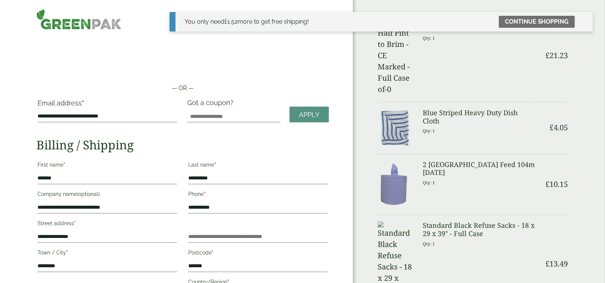
scroll to position [0, 0]
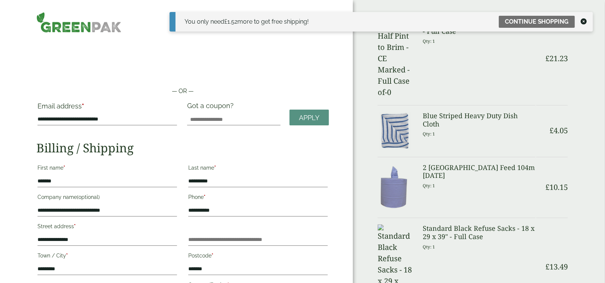
click at [583, 21] on icon at bounding box center [584, 21] width 6 height 6
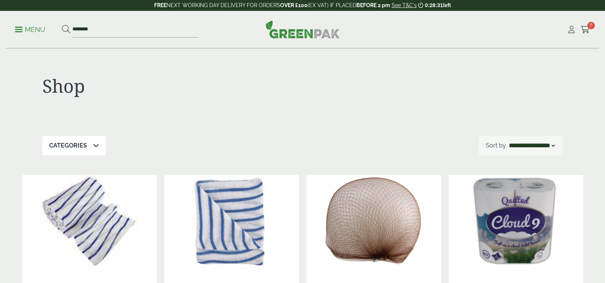
select select "*********"
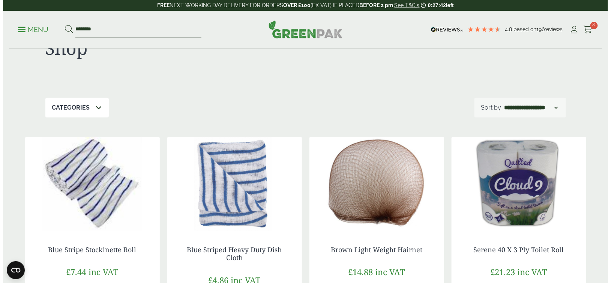
scroll to position [38, 0]
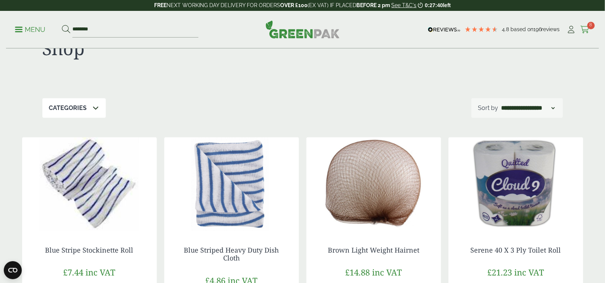
click at [584, 29] on icon at bounding box center [585, 30] width 9 height 8
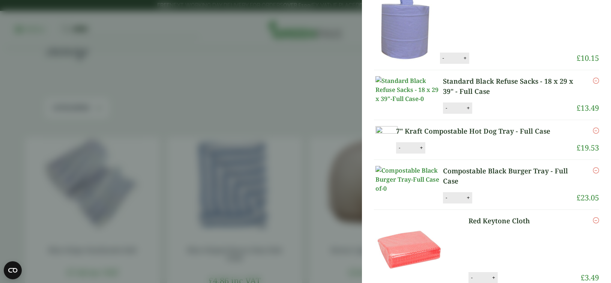
scroll to position [375, 0]
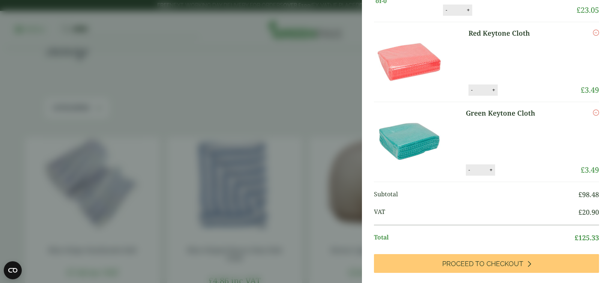
click at [593, 36] on icon "Remove this item" at bounding box center [596, 33] width 6 height 6
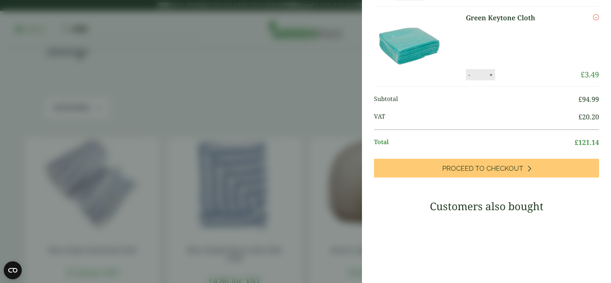
scroll to position [406, 0]
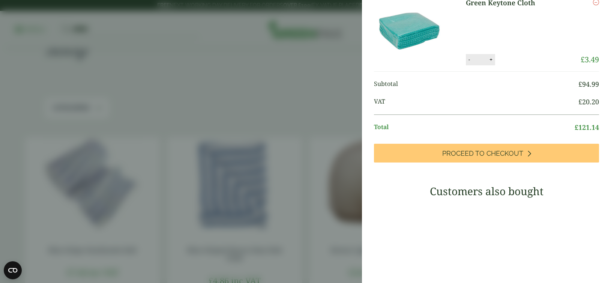
click at [593, 5] on icon "Remove this item" at bounding box center [596, 2] width 6 height 6
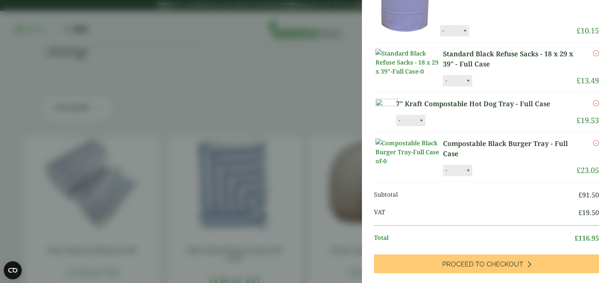
scroll to position [231, 0]
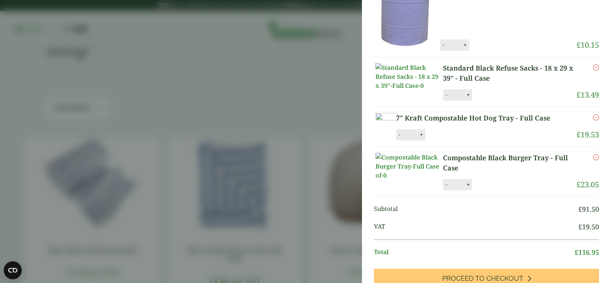
click at [593, 71] on icon "Remove this item" at bounding box center [596, 68] width 6 height 6
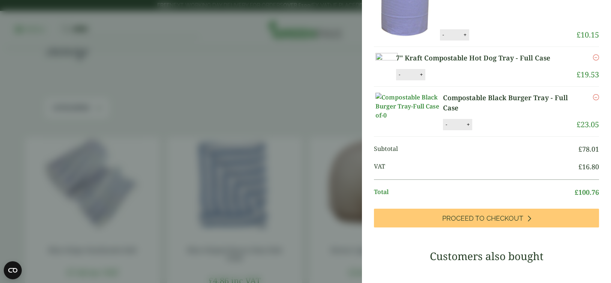
click at [354, 150] on aside "Item removed My Basket 10oz Half Pint to Brim - CE Marked - Full Case 10oz Half…" at bounding box center [305, 141] width 611 height 283
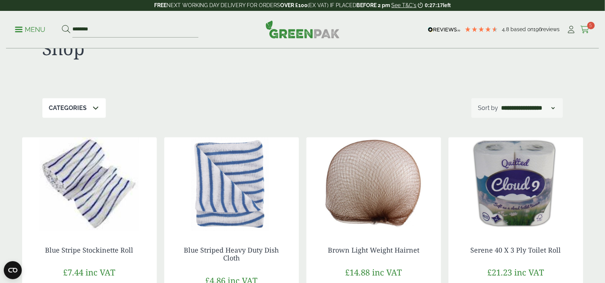
click at [584, 32] on icon at bounding box center [585, 30] width 9 height 8
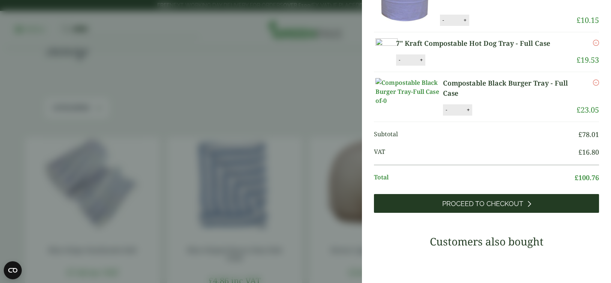
scroll to position [201, 0]
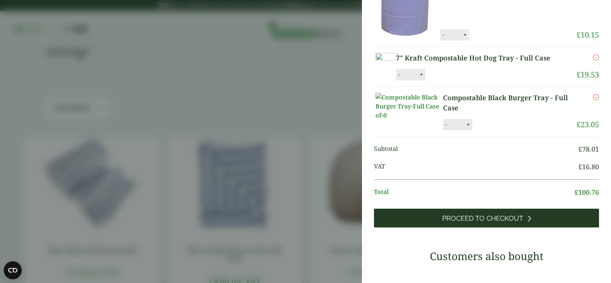
click at [501, 222] on span "Proceed to Checkout" at bounding box center [482, 218] width 81 height 8
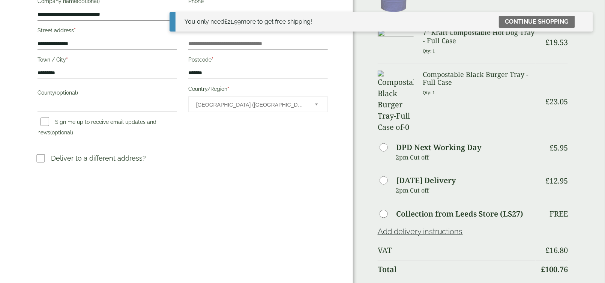
scroll to position [225, 0]
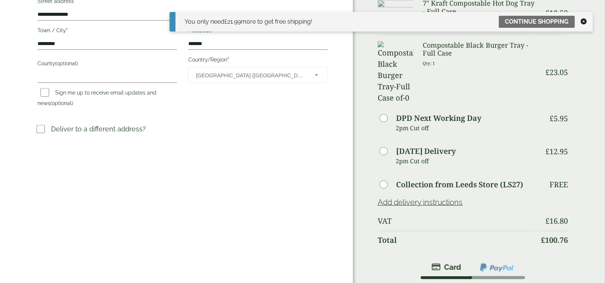
click at [586, 22] on icon at bounding box center [584, 21] width 6 height 6
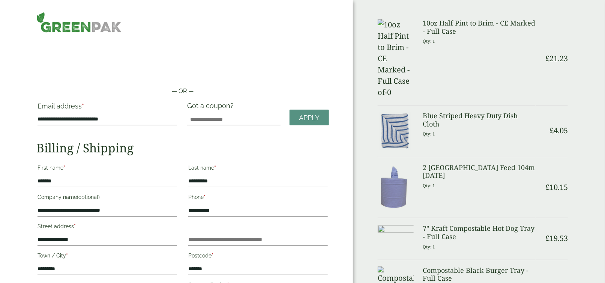
scroll to position [0, 0]
